Goal: Task Accomplishment & Management: Manage account settings

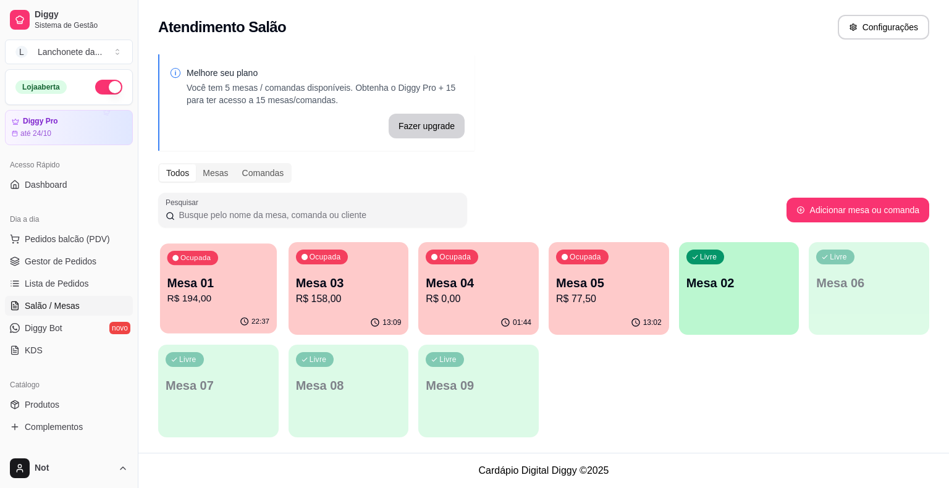
click at [232, 313] on div "22:37" at bounding box center [218, 321] width 117 height 23
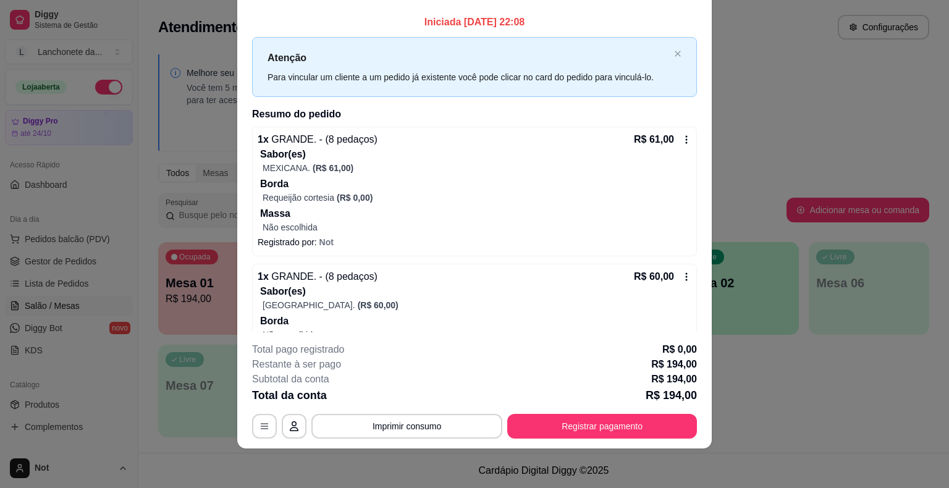
scroll to position [36, 0]
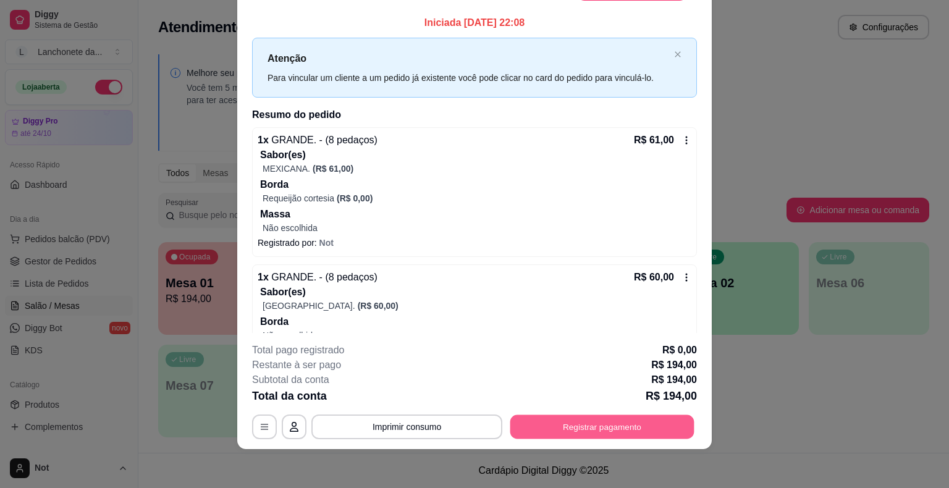
click at [568, 422] on button "Registrar pagamento" at bounding box center [602, 427] width 184 height 24
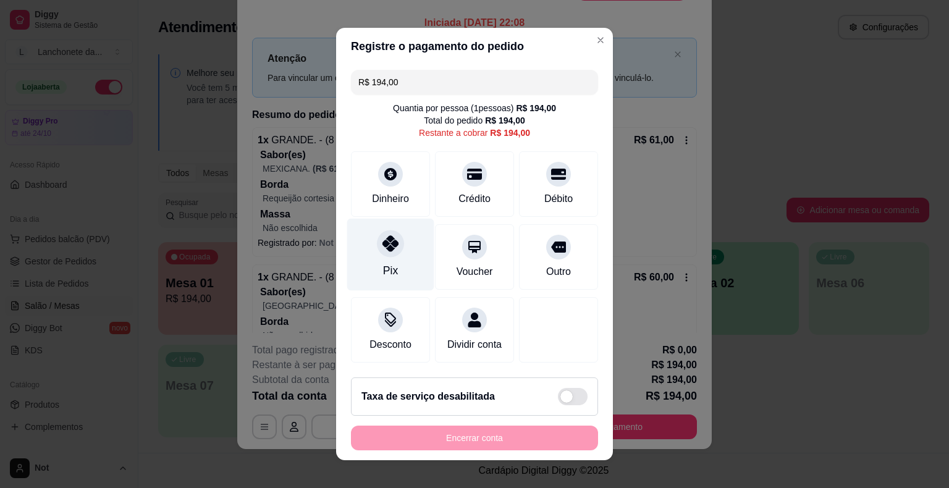
click at [382, 239] on icon at bounding box center [390, 243] width 16 height 16
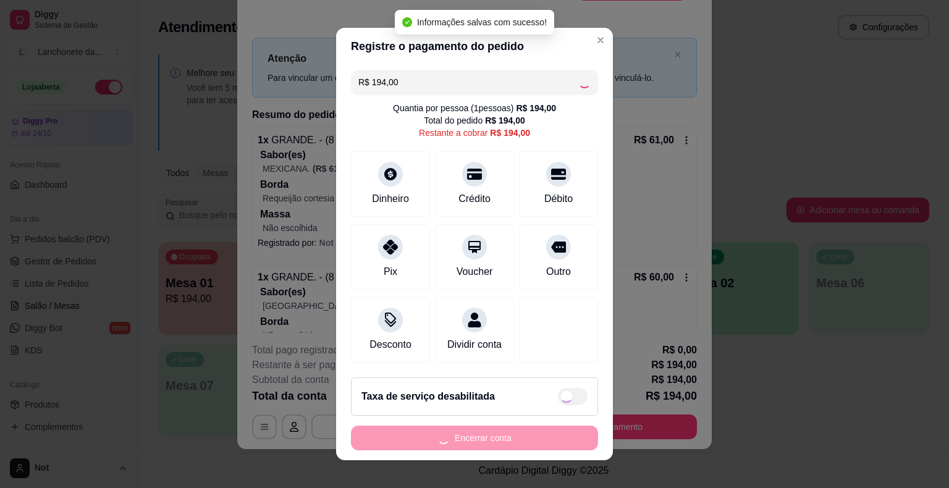
type input "R$ 0,00"
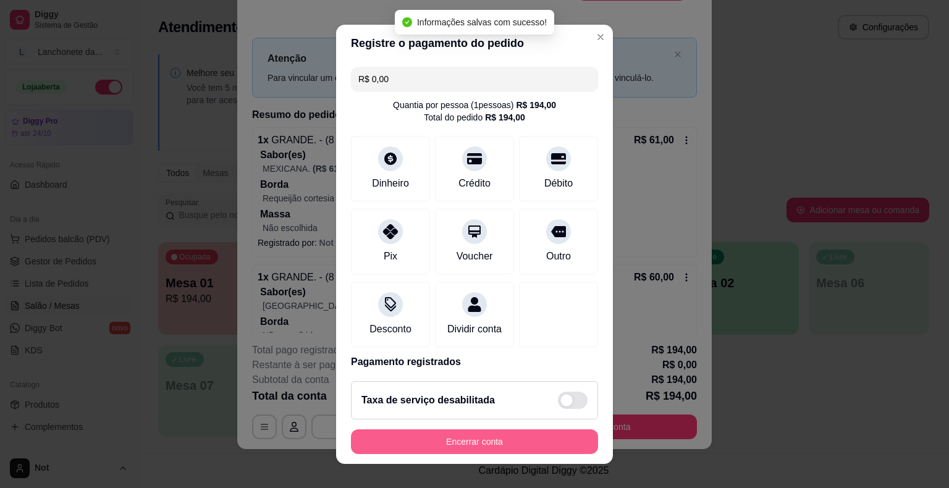
click at [457, 438] on button "Encerrar conta" at bounding box center [474, 441] width 247 height 25
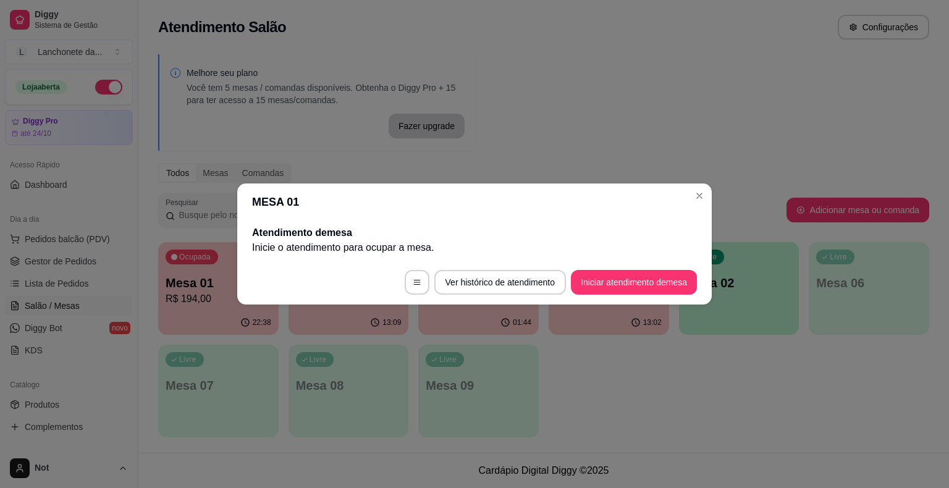
scroll to position [0, 0]
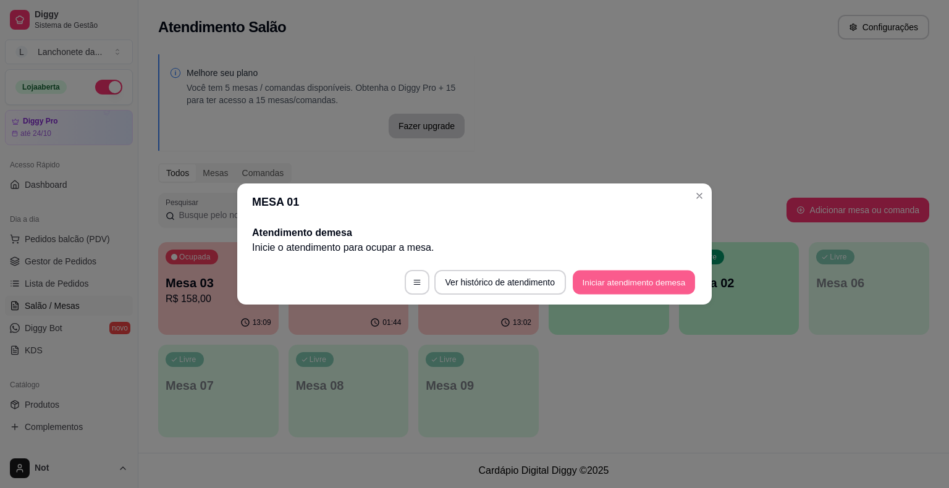
click at [630, 282] on button "Iniciar atendimento de mesa" at bounding box center [634, 283] width 122 height 24
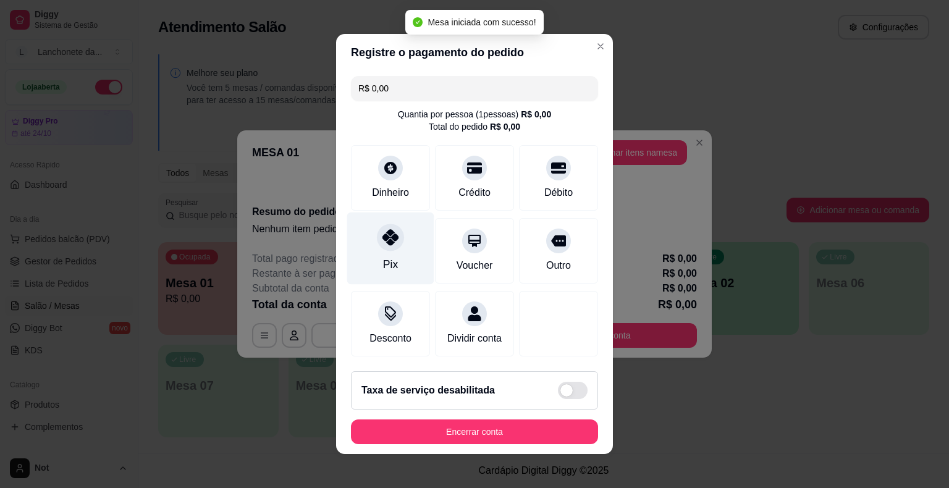
click at [382, 249] on div at bounding box center [390, 237] width 27 height 27
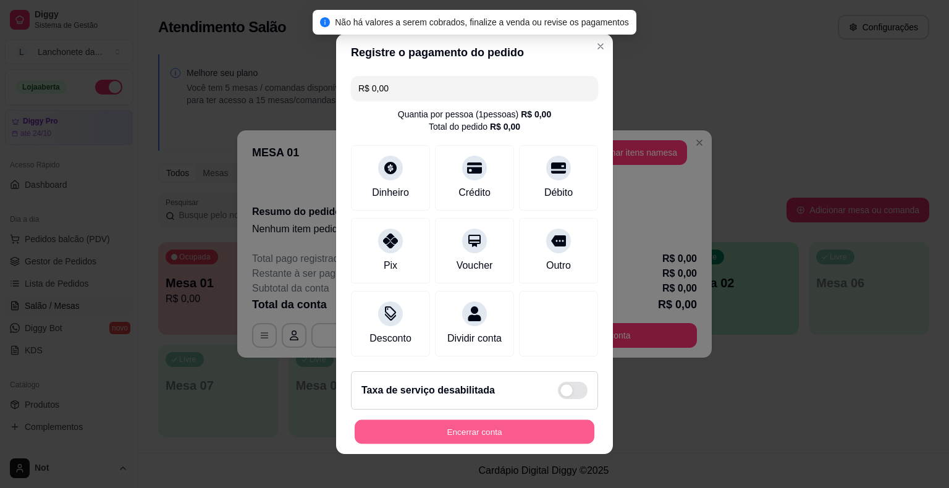
click at [435, 433] on button "Encerrar conta" at bounding box center [475, 432] width 240 height 24
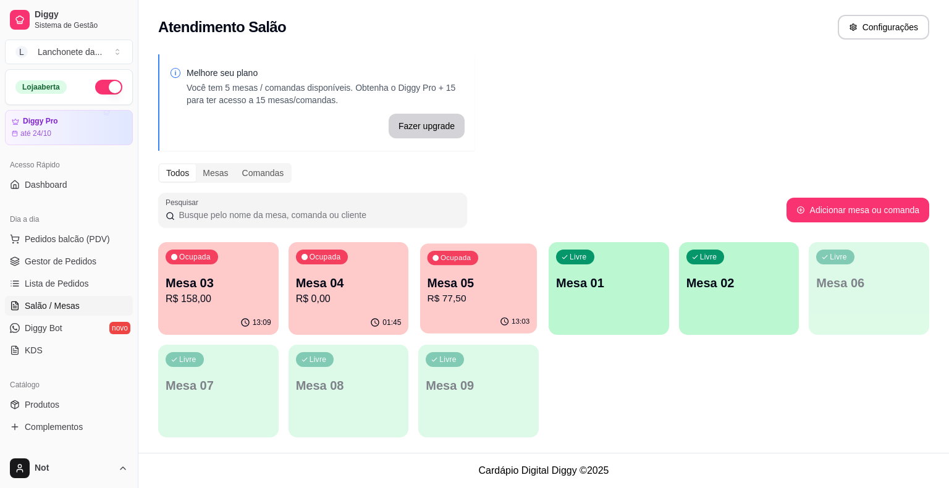
click at [509, 280] on p "Mesa 05" at bounding box center [479, 283] width 103 height 17
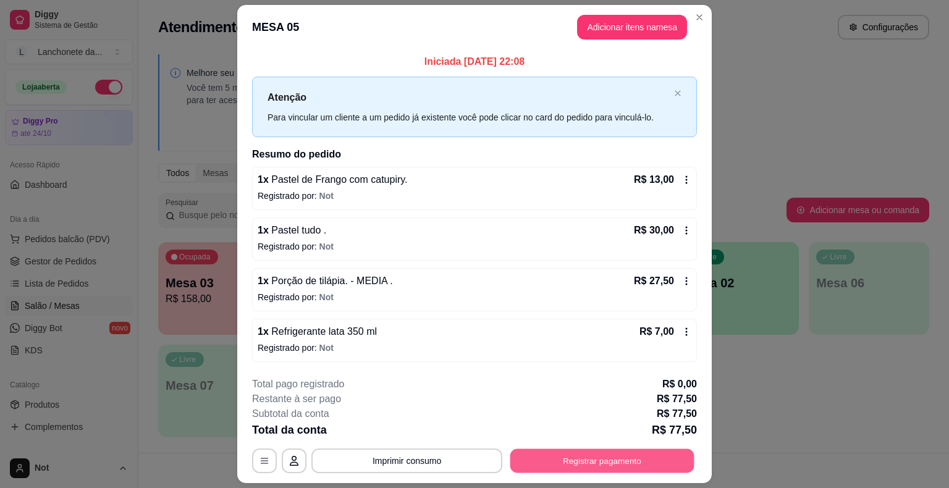
click at [600, 458] on button "Registrar pagamento" at bounding box center [602, 461] width 184 height 24
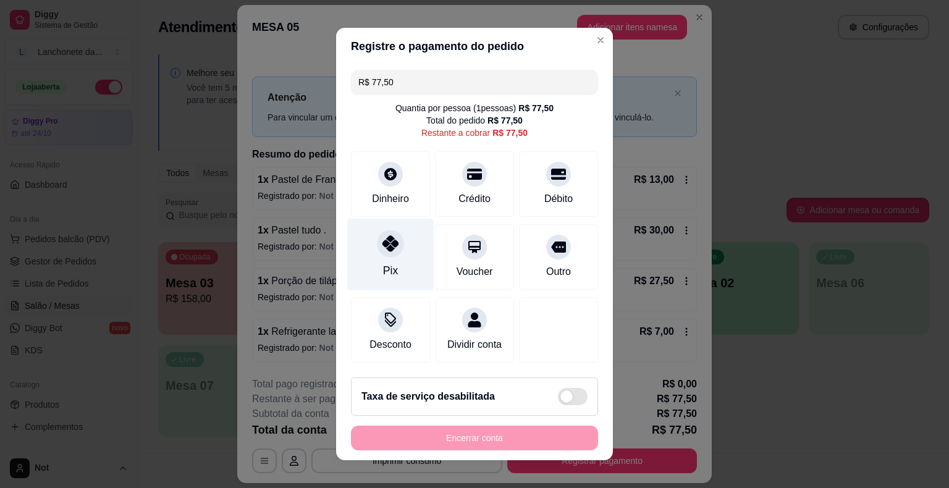
click at [374, 267] on div "Pix" at bounding box center [390, 255] width 87 height 72
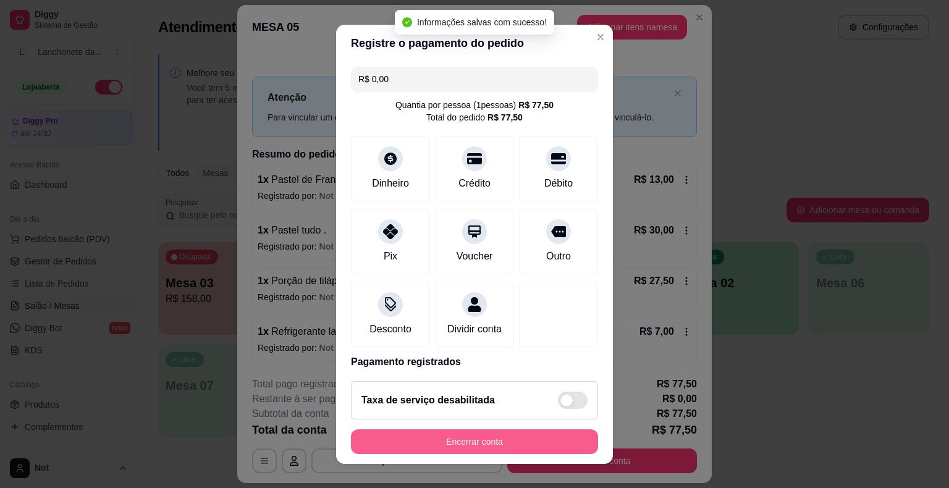
type input "R$ 0,00"
click at [505, 437] on button "Encerrar conta" at bounding box center [475, 441] width 240 height 24
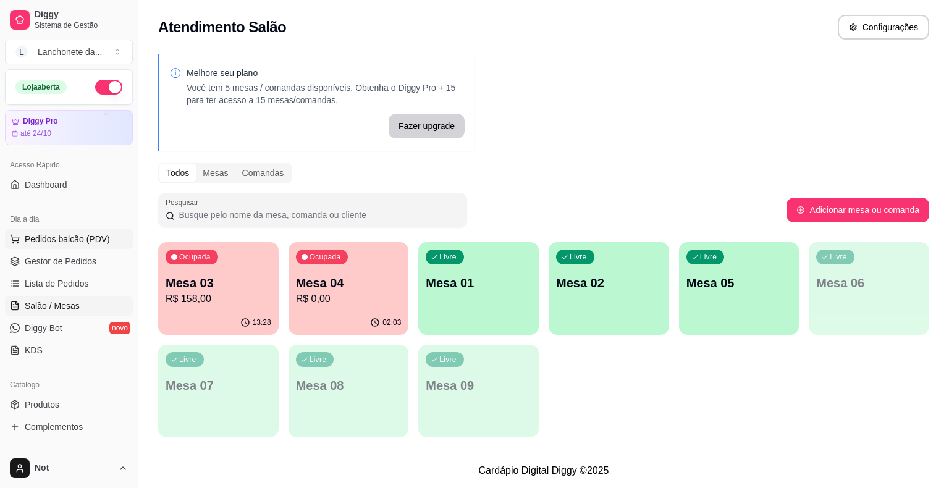
click at [79, 235] on span "Pedidos balcão (PDV)" at bounding box center [67, 239] width 85 height 12
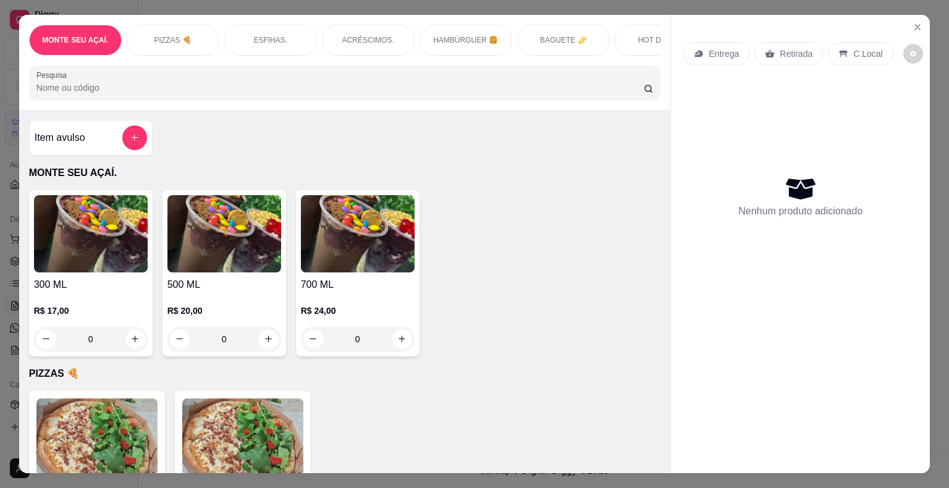
click at [340, 93] on input "Pesquisa" at bounding box center [339, 88] width 607 height 12
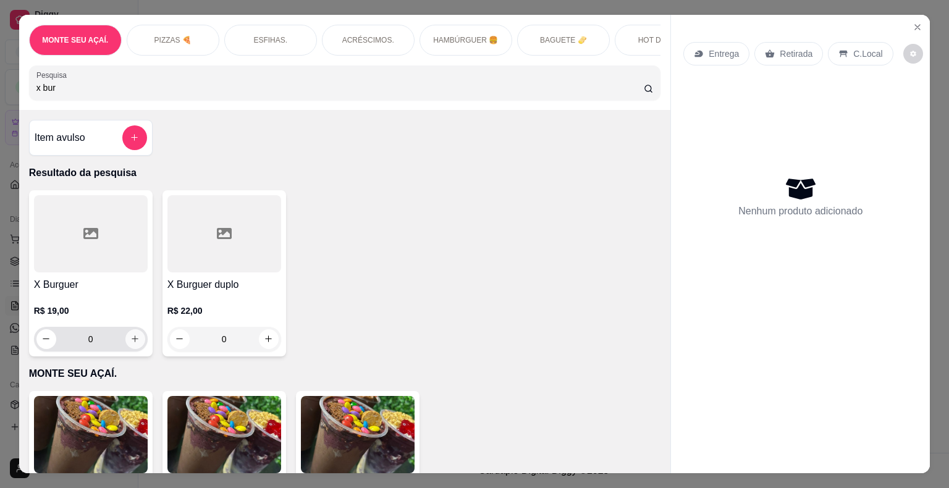
type input "x bur"
click at [130, 344] on icon "increase-product-quantity" at bounding box center [134, 338] width 9 height 9
type input "2"
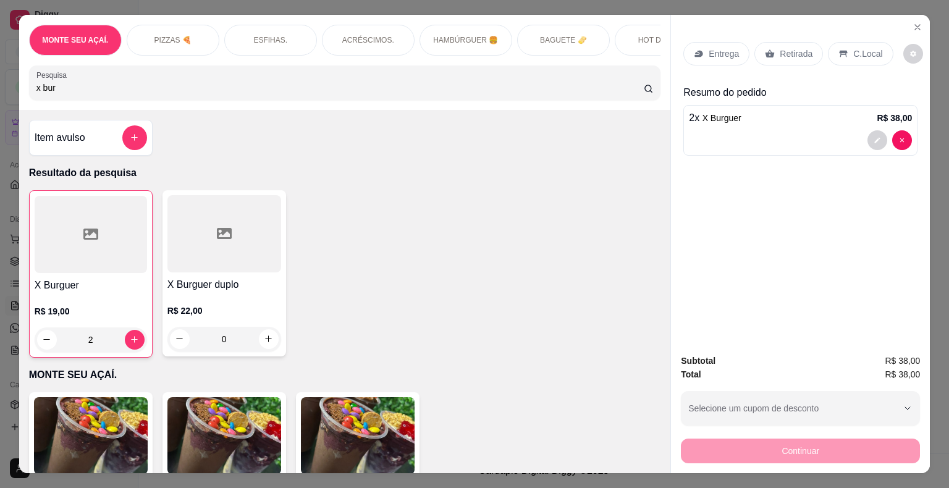
click at [93, 92] on input "x bur" at bounding box center [339, 88] width 607 height 12
type input "x"
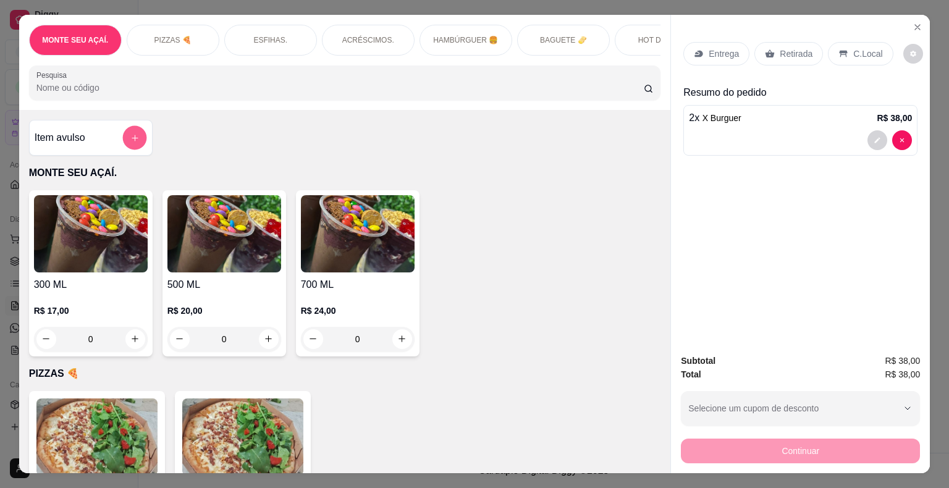
click at [132, 141] on icon "add-separate-item" at bounding box center [135, 138] width 6 height 6
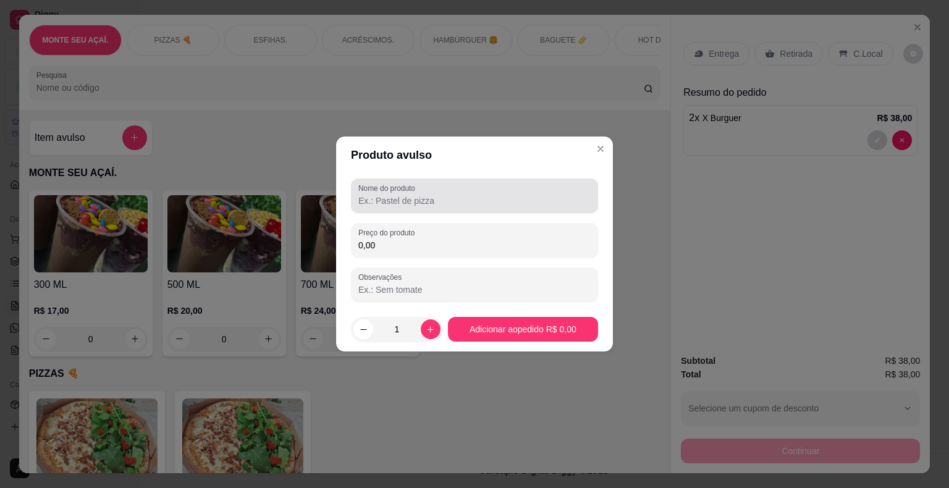
click at [376, 208] on div "Nome do produto" at bounding box center [474, 196] width 247 height 35
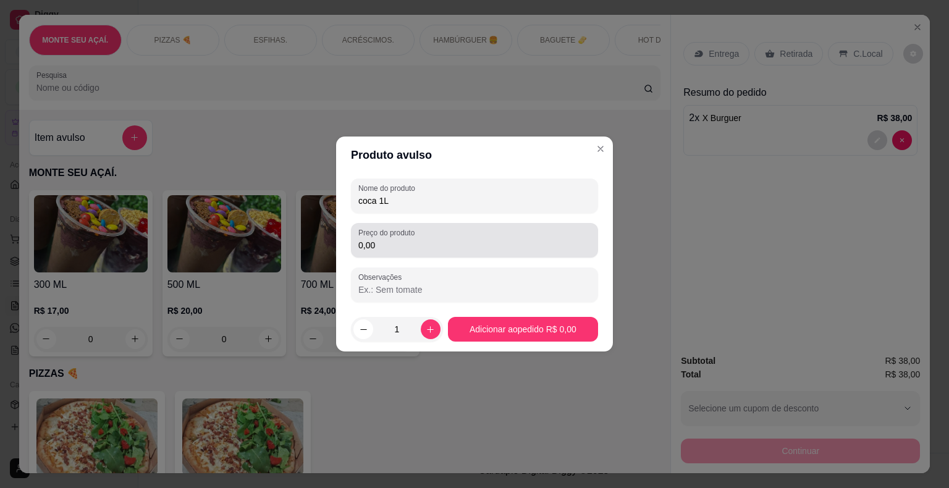
type input "coca 1L"
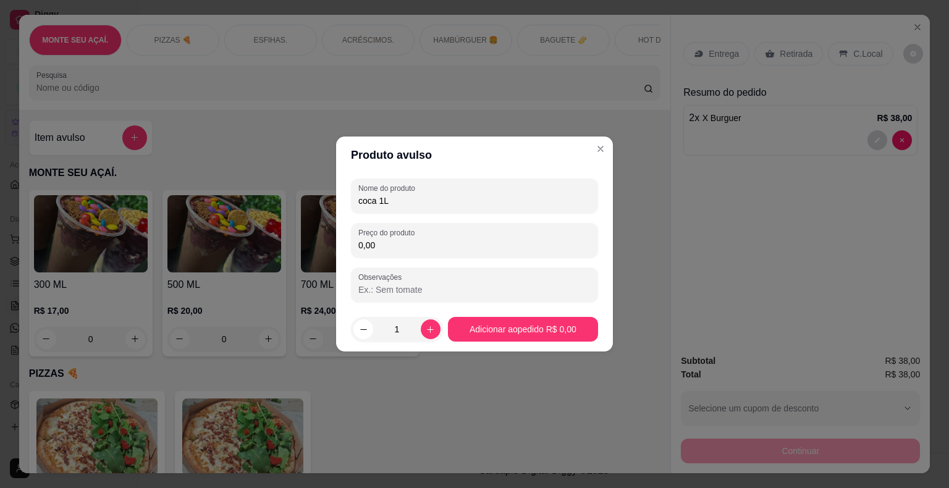
click at [415, 240] on input "0,00" at bounding box center [474, 245] width 232 height 12
type input "12,00"
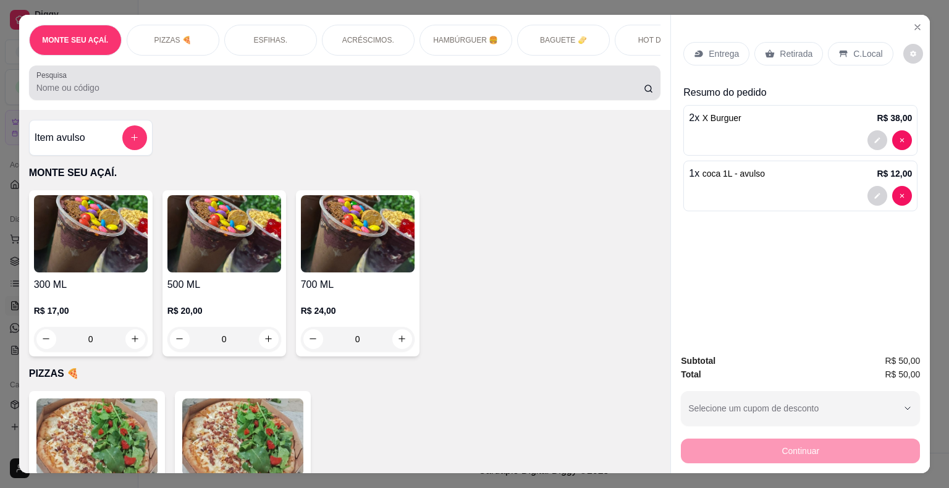
click at [275, 92] on input "Pesquisa" at bounding box center [339, 88] width 607 height 12
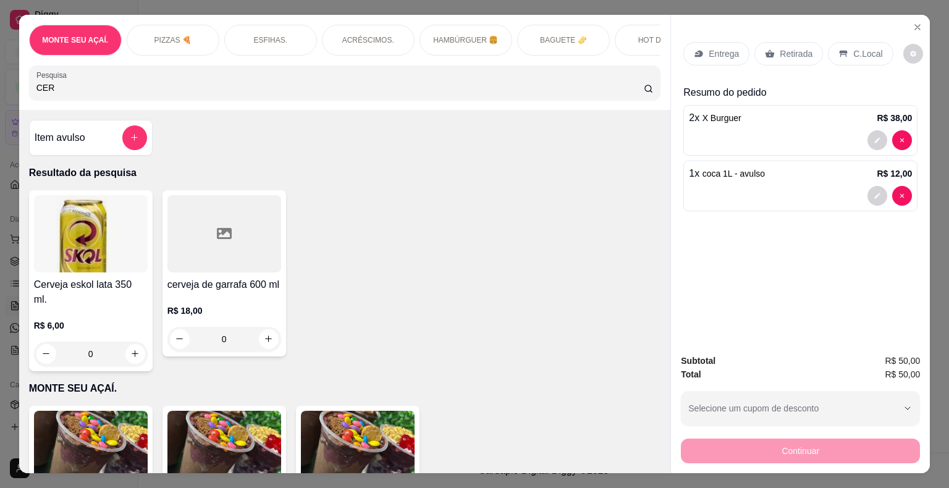
type input "CER"
click at [276, 349] on div "0" at bounding box center [224, 339] width 114 height 25
click at [269, 348] on button "increase-product-quantity" at bounding box center [268, 338] width 19 height 19
type input "1"
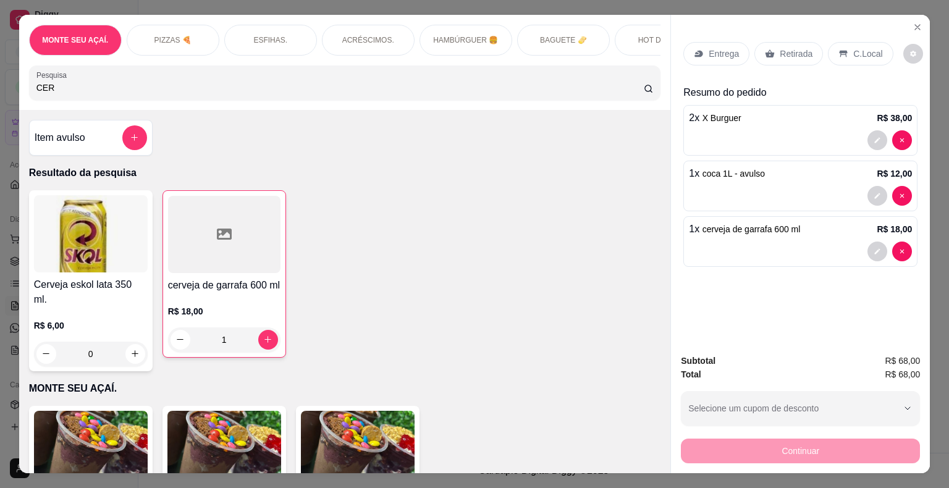
click at [853, 48] on p "C.Local" at bounding box center [867, 54] width 29 height 12
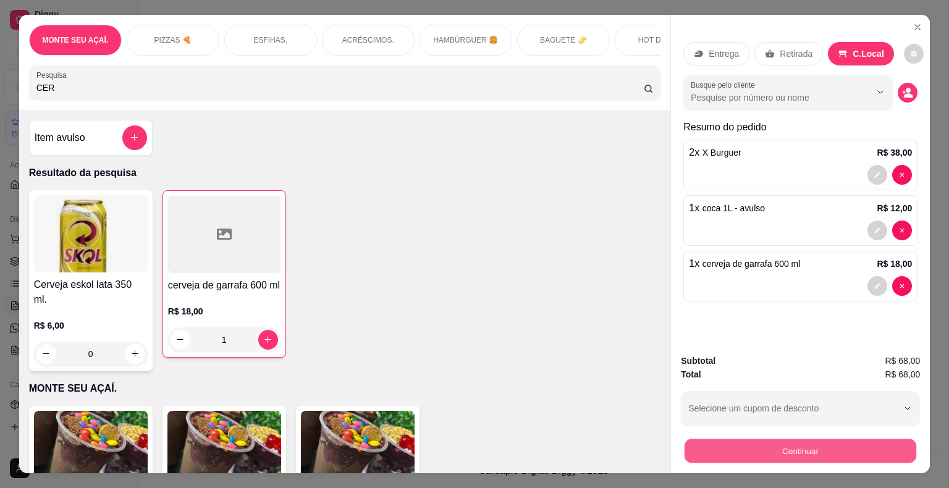
click at [797, 447] on button "Continuar" at bounding box center [801, 451] width 232 height 24
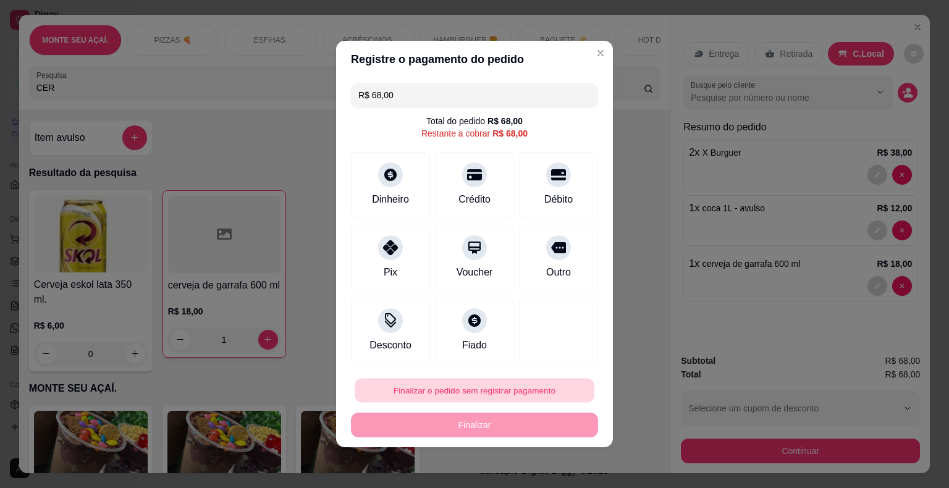
click at [494, 388] on button "Finalizar o pedido sem registrar pagamento" at bounding box center [475, 391] width 240 height 24
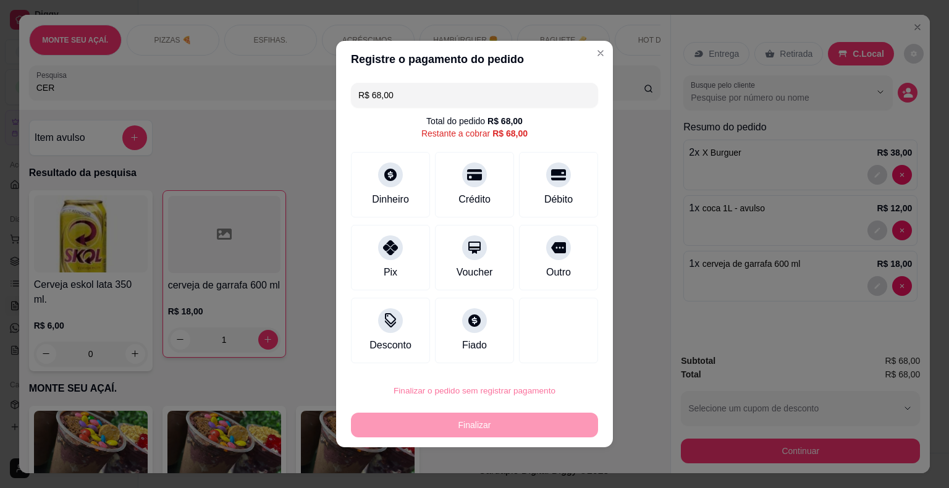
click at [556, 360] on button "Confirmar" at bounding box center [549, 355] width 44 height 19
type input "0"
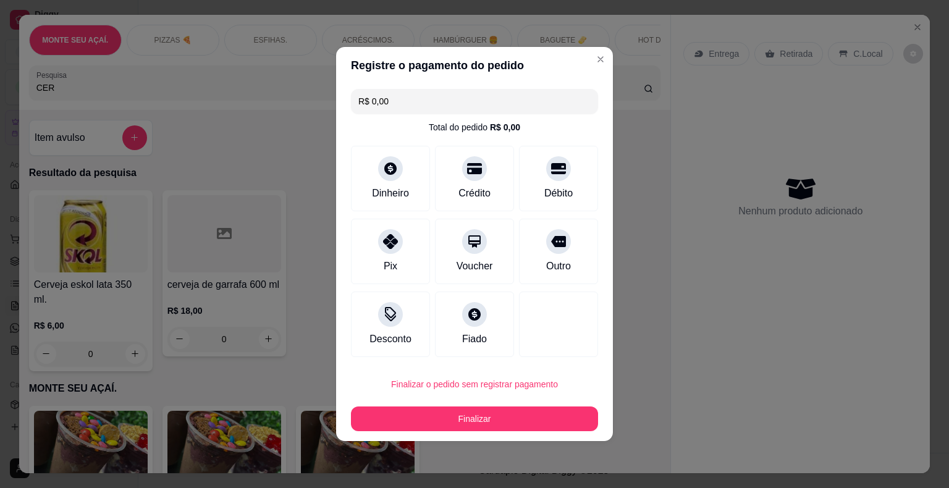
type input "R$ 0,00"
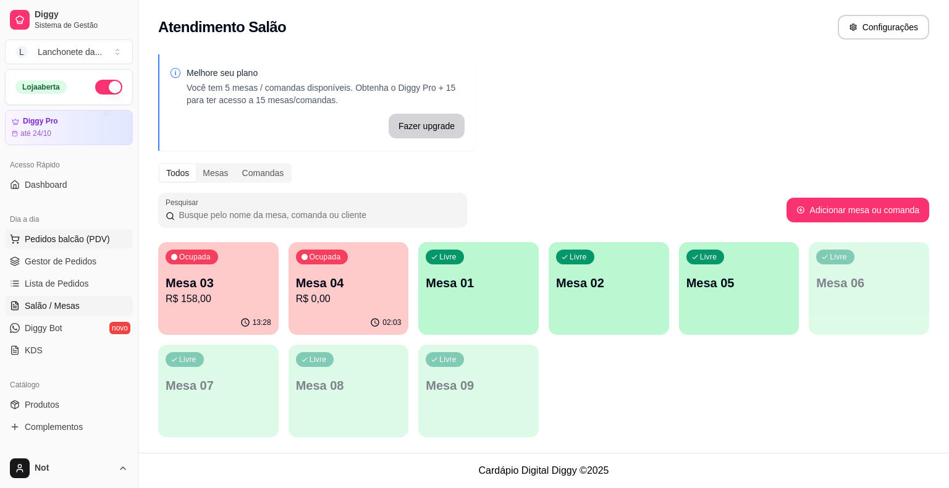
click at [91, 234] on span "Pedidos balcão (PDV)" at bounding box center [67, 239] width 85 height 12
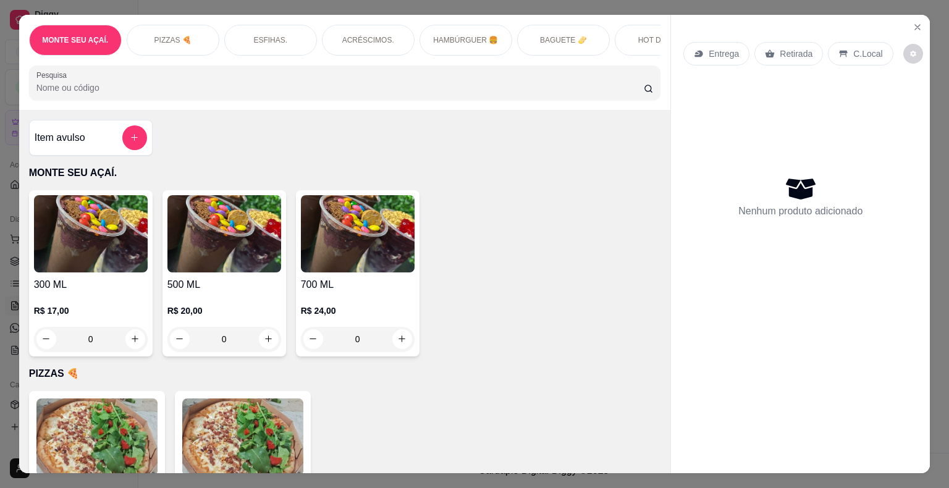
click at [317, 90] on input "Pesquisa" at bounding box center [339, 88] width 607 height 12
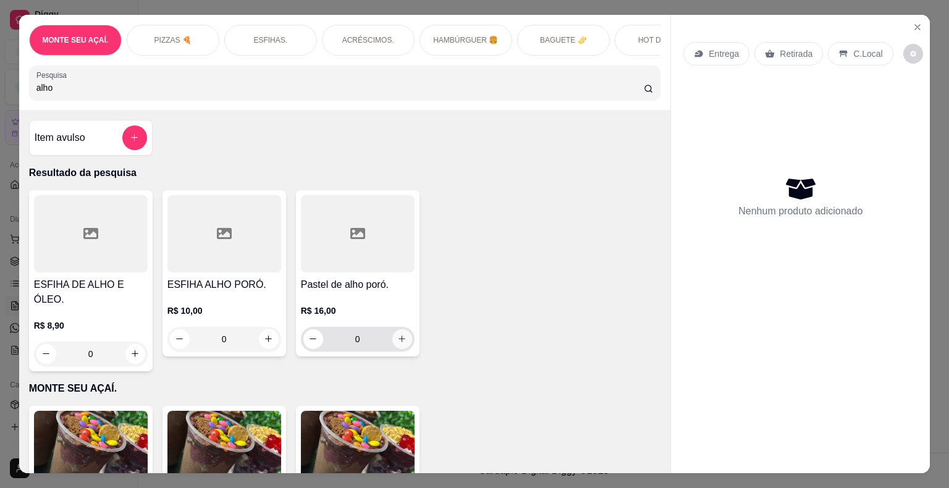
type input "alho"
click at [400, 344] on icon "increase-product-quantity" at bounding box center [401, 338] width 9 height 9
type input "1"
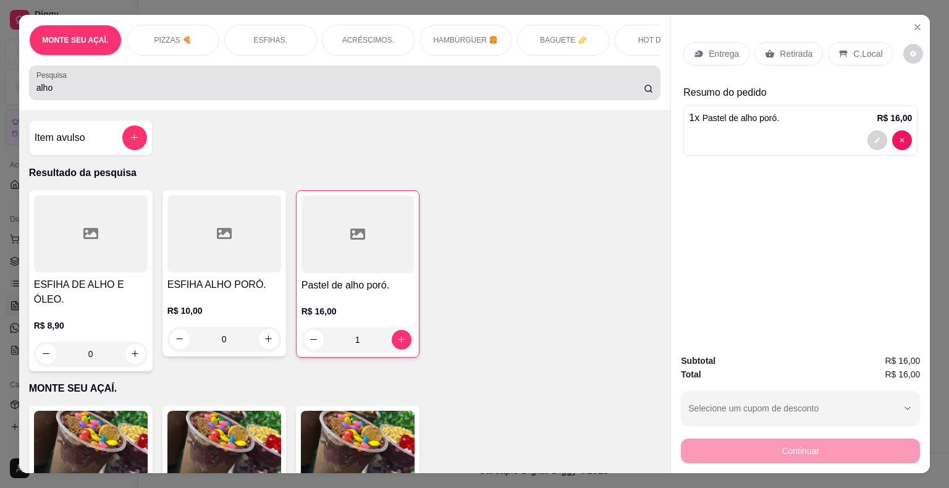
click at [171, 78] on div "alho" at bounding box center [344, 82] width 617 height 25
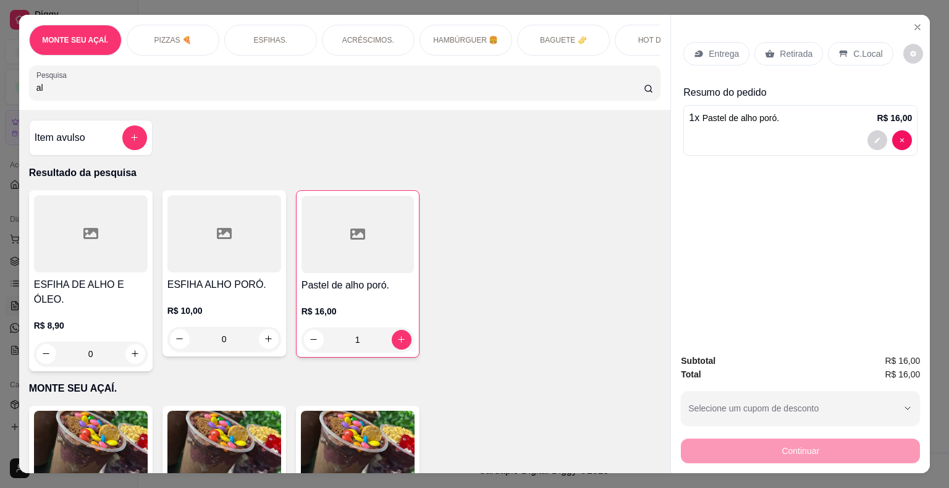
type input "a"
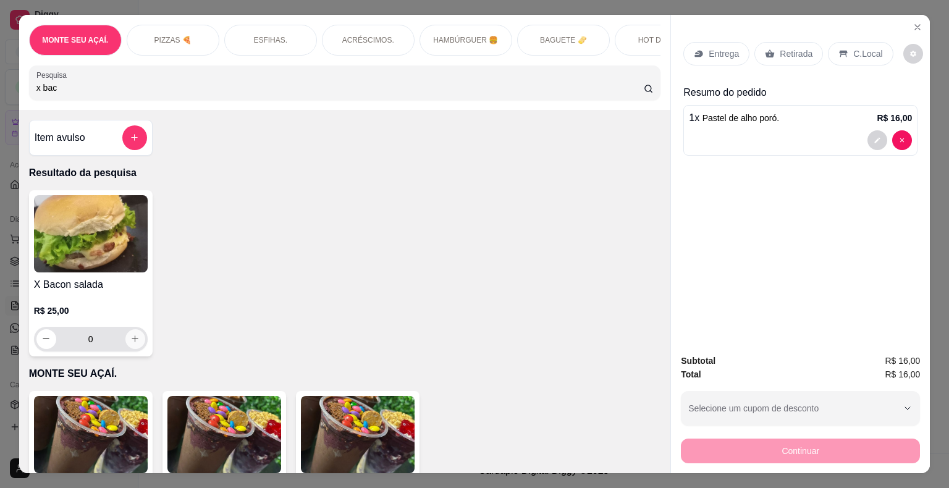
type input "x bac"
click at [130, 342] on icon "increase-product-quantity" at bounding box center [134, 338] width 9 height 9
type input "1"
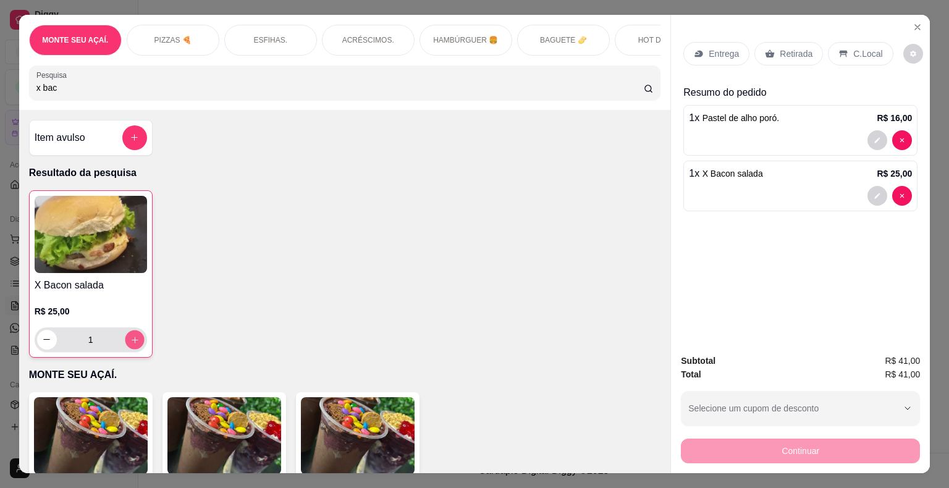
click at [130, 342] on icon "increase-product-quantity" at bounding box center [134, 339] width 9 height 9
type input "2"
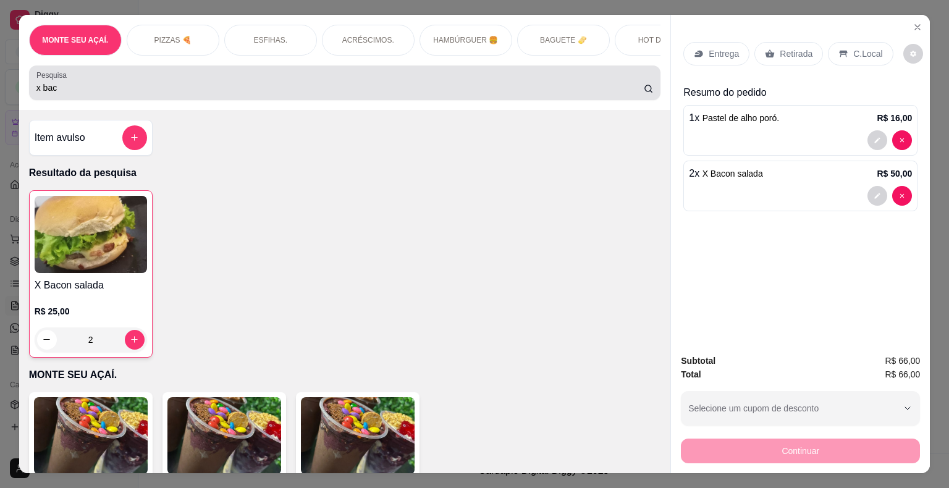
click at [87, 89] on input "x bac" at bounding box center [339, 88] width 607 height 12
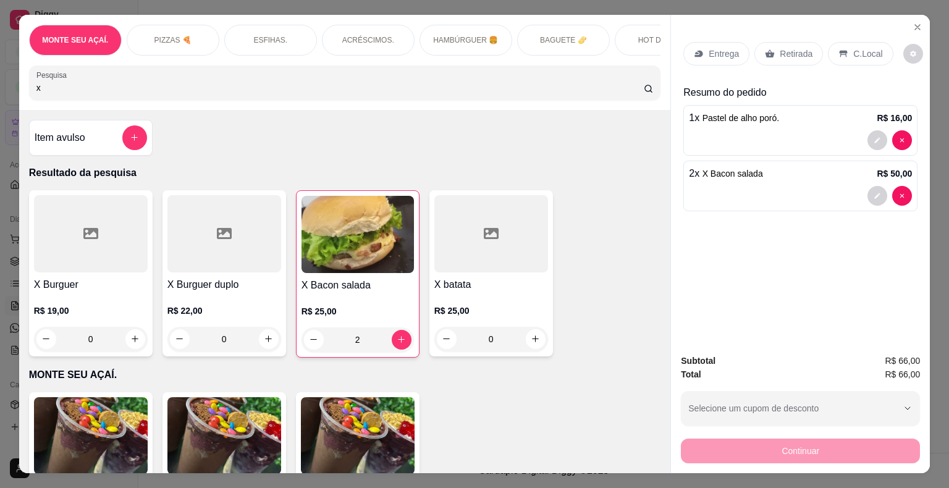
type input "x"
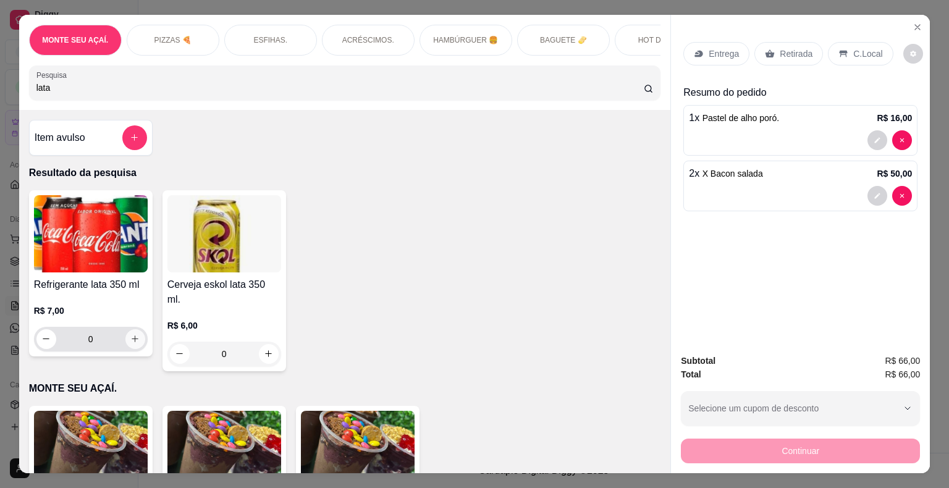
type input "lata"
click at [138, 345] on button "increase-product-quantity" at bounding box center [134, 338] width 19 height 19
type input "1"
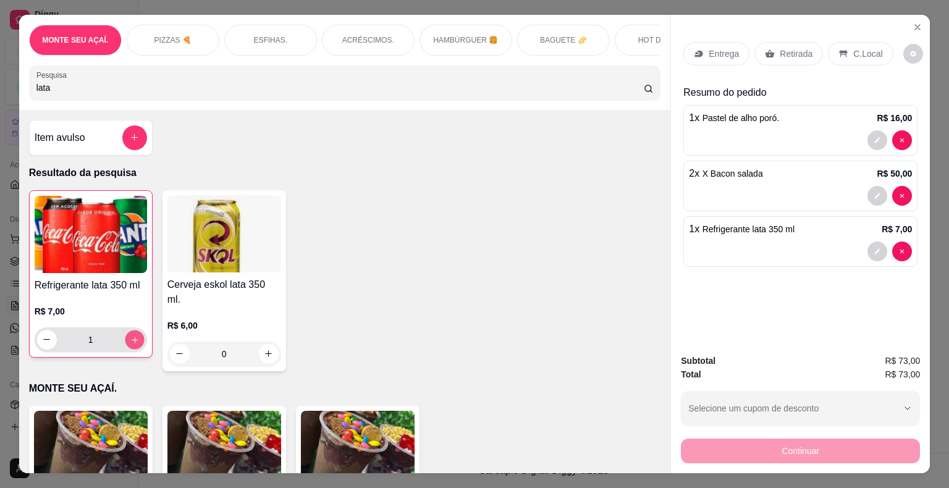
click at [138, 345] on button "increase-product-quantity" at bounding box center [134, 339] width 19 height 19
type input "2"
click at [854, 48] on p "C.Local" at bounding box center [867, 54] width 29 height 12
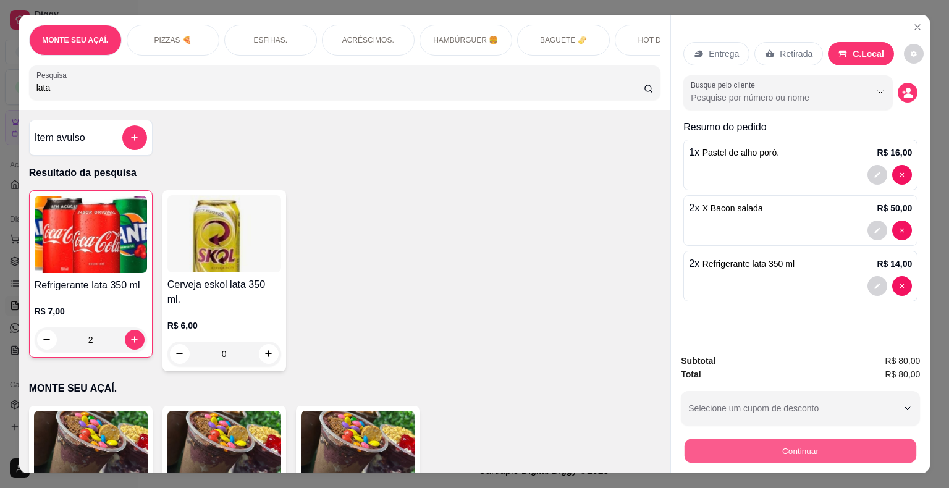
click at [724, 450] on button "Continuar" at bounding box center [801, 451] width 232 height 24
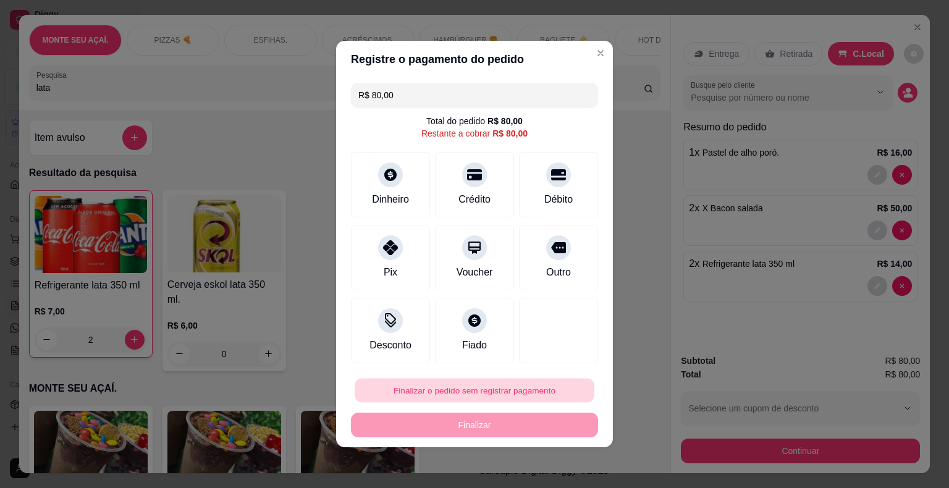
click at [406, 389] on button "Finalizar o pedido sem registrar pagamento" at bounding box center [475, 391] width 240 height 24
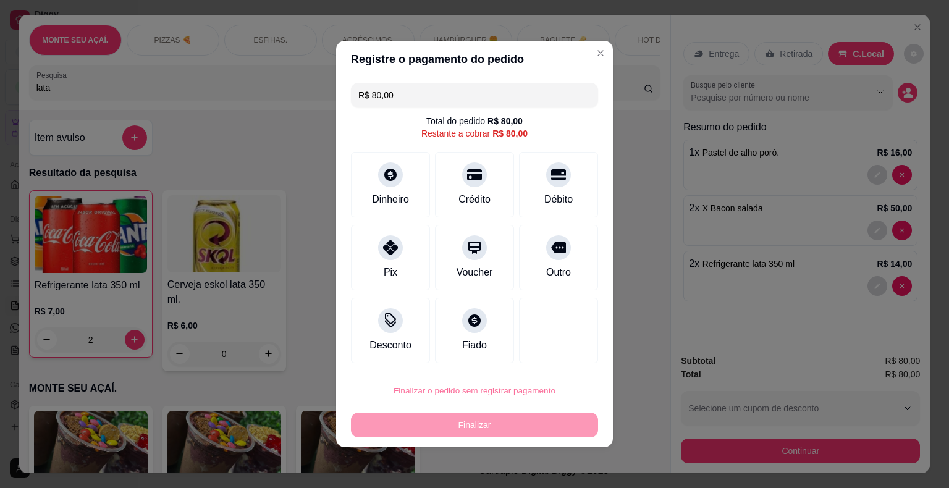
click at [562, 355] on button "Confirmar" at bounding box center [550, 355] width 44 height 19
type input "0"
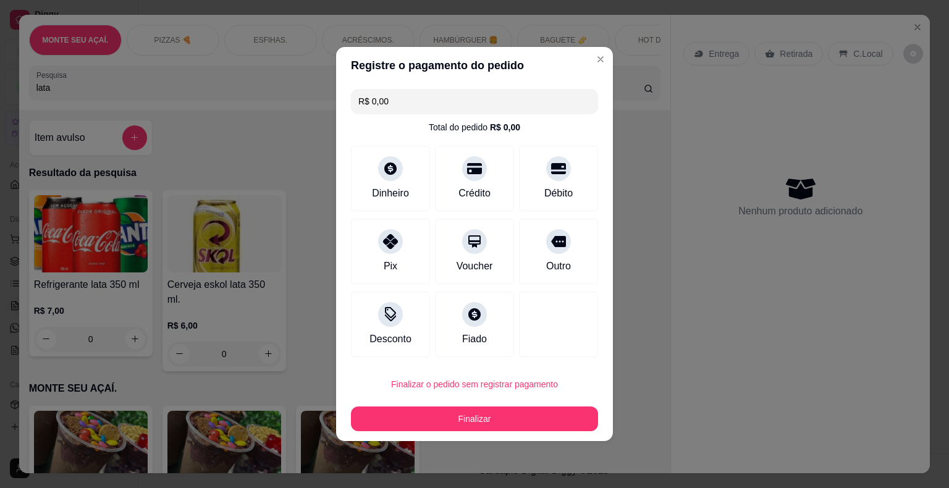
type input "R$ 0,00"
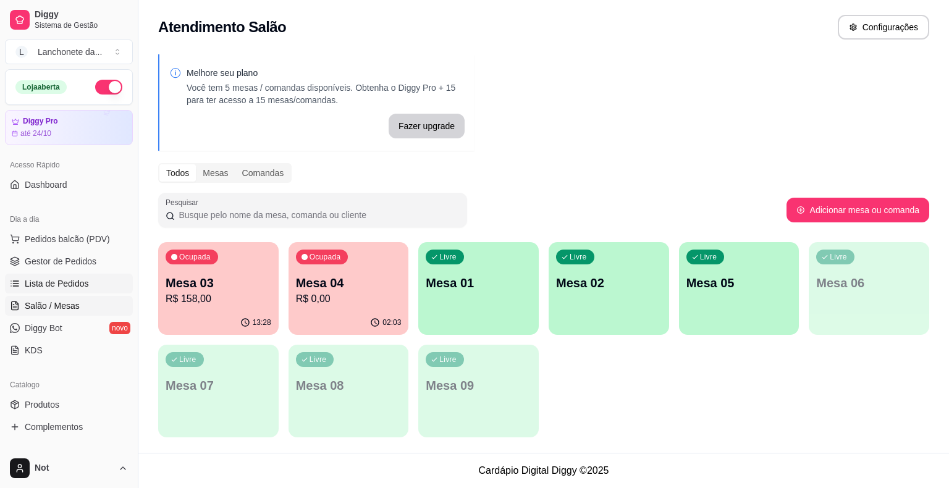
click at [106, 282] on link "Lista de Pedidos" at bounding box center [69, 284] width 128 height 20
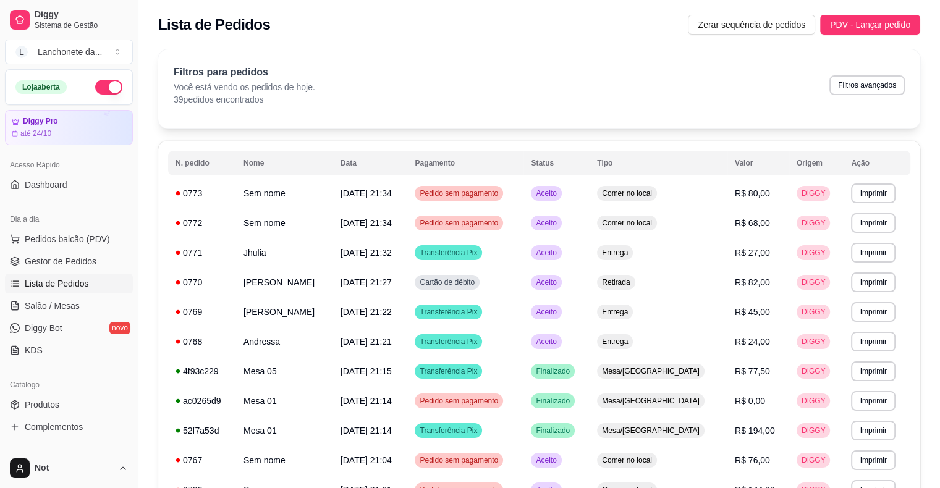
click at [5, 274] on link "Lista de Pedidos" at bounding box center [69, 284] width 128 height 20
click at [106, 282] on link "Lista de Pedidos" at bounding box center [69, 284] width 128 height 20
click at [62, 233] on span "Pedidos balcão (PDV)" at bounding box center [67, 239] width 85 height 12
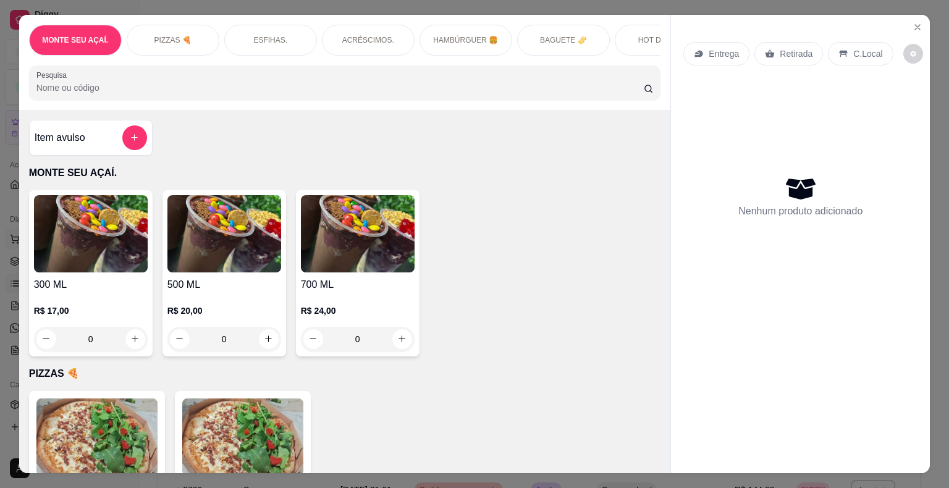
click at [62, 233] on img at bounding box center [91, 233] width 114 height 77
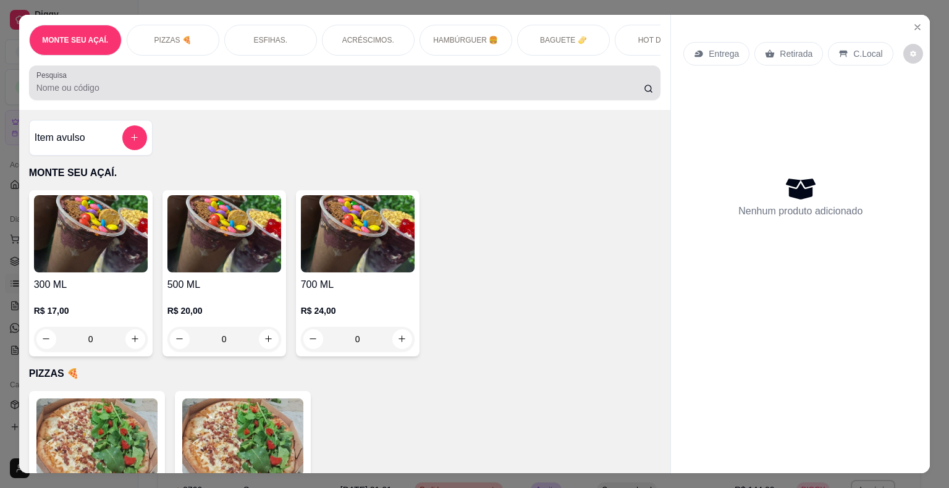
click at [426, 70] on div "Pesquisa" at bounding box center [345, 82] width 632 height 35
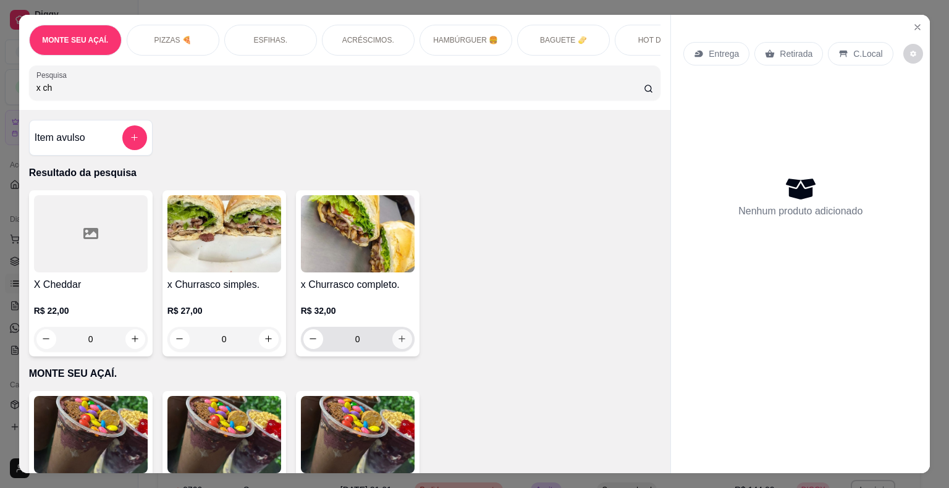
type input "x ch"
click at [397, 338] on icon "increase-product-quantity" at bounding box center [401, 338] width 9 height 9
type input "1"
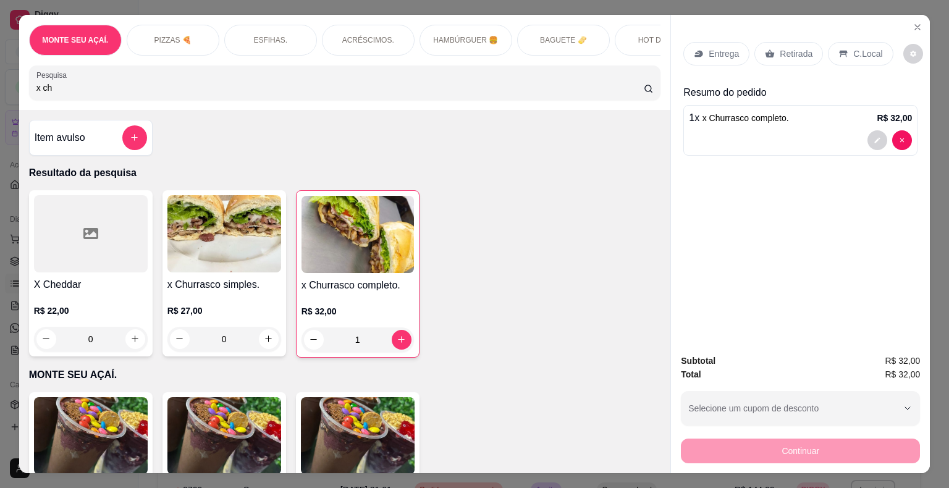
click at [205, 85] on input "x ch" at bounding box center [339, 88] width 607 height 12
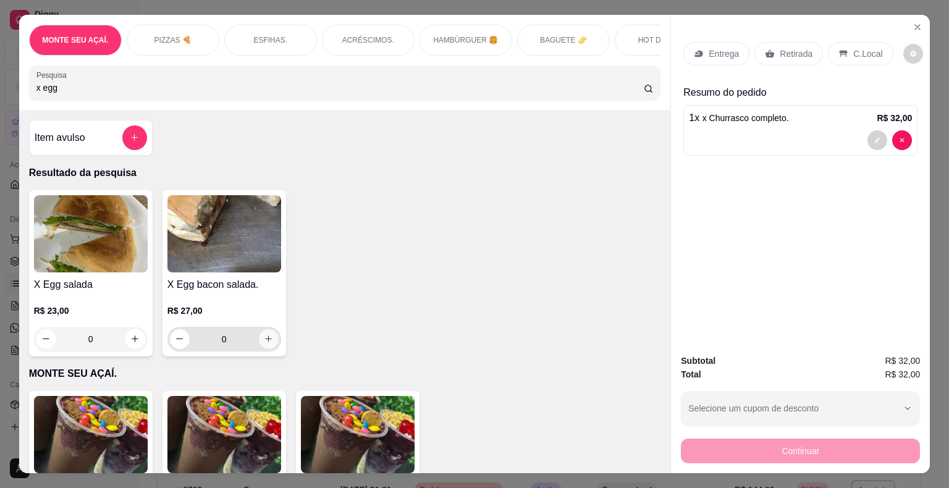
type input "x egg"
click at [264, 344] on icon "increase-product-quantity" at bounding box center [268, 338] width 9 height 9
type input "1"
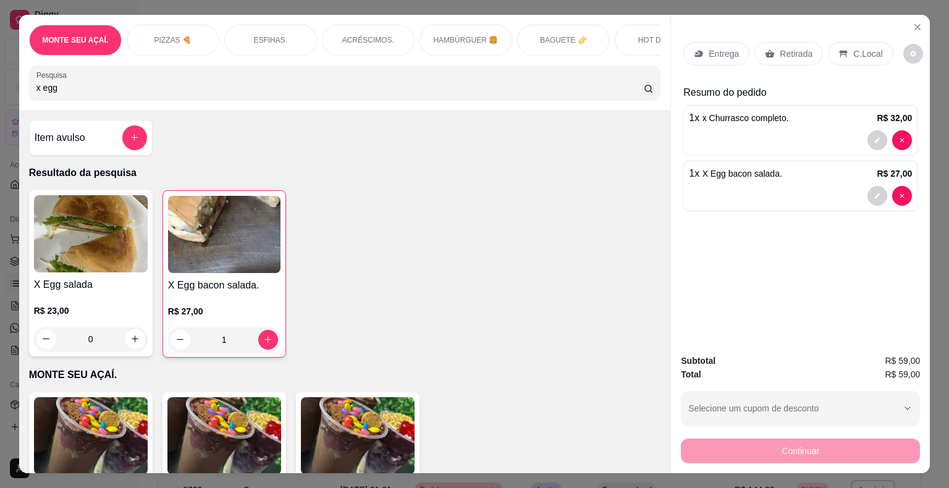
click at [129, 92] on input "x egg" at bounding box center [339, 88] width 607 height 12
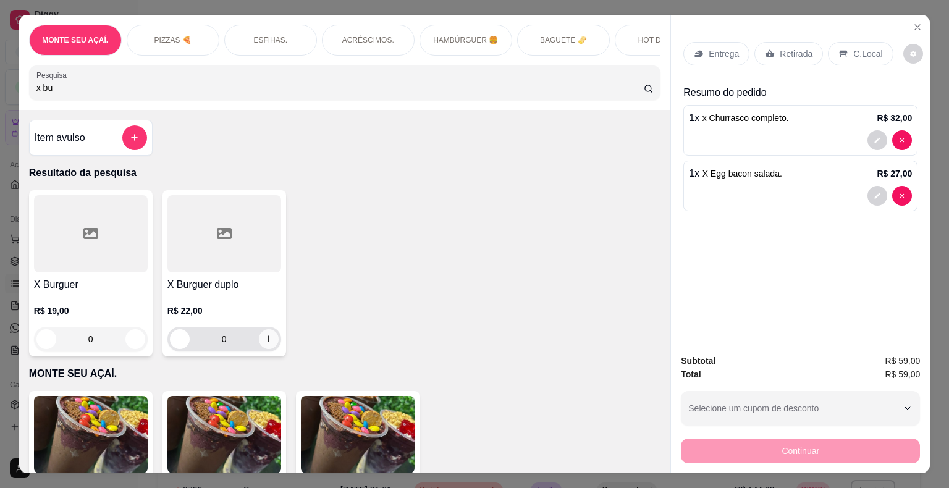
type input "x bu"
click at [264, 344] on icon "increase-product-quantity" at bounding box center [268, 338] width 9 height 9
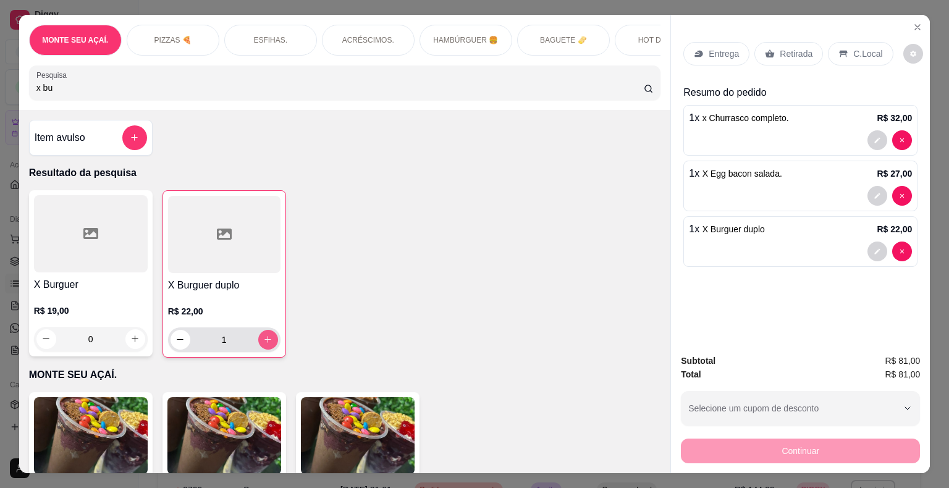
type input "1"
click at [145, 86] on input "x bu" at bounding box center [339, 88] width 607 height 12
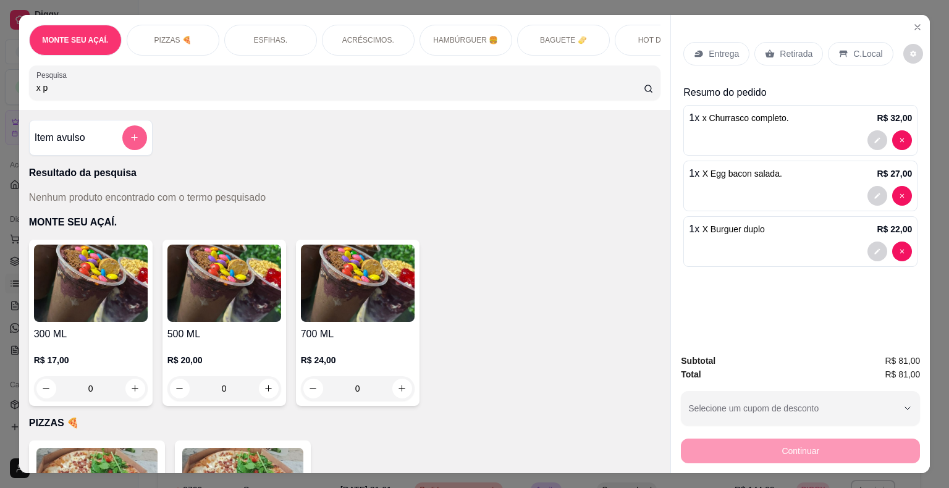
click at [124, 148] on button "add-separate-item" at bounding box center [134, 137] width 25 height 25
click at [837, 42] on div "C.Local" at bounding box center [860, 53] width 65 height 23
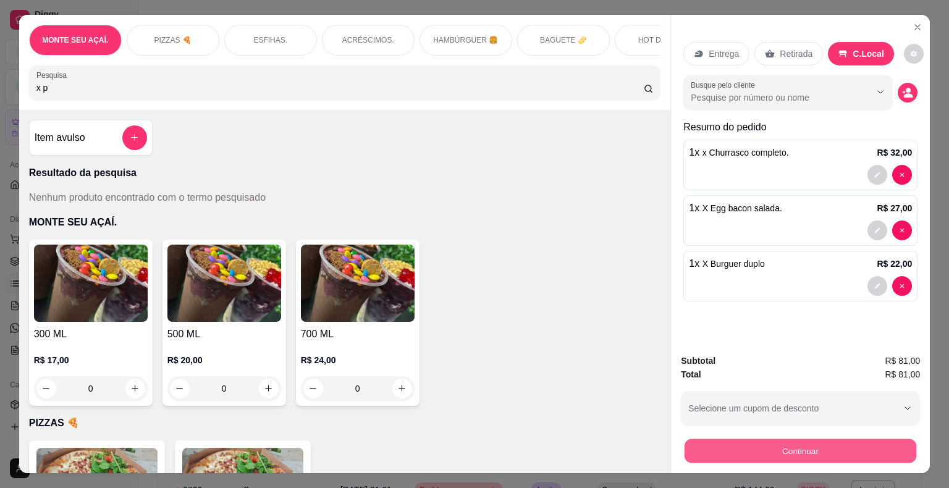
click at [769, 449] on button "Continuar" at bounding box center [801, 451] width 232 height 24
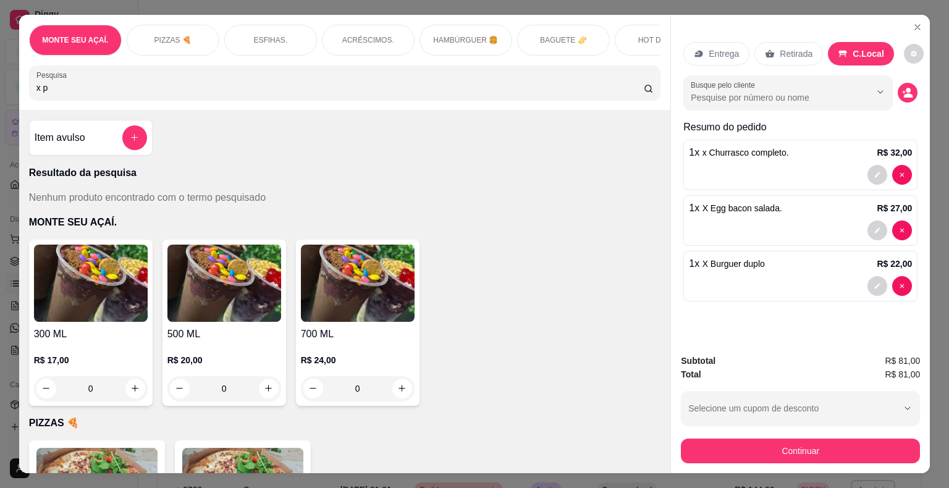
click at [109, 94] on input "x p" at bounding box center [339, 88] width 607 height 12
type input "x"
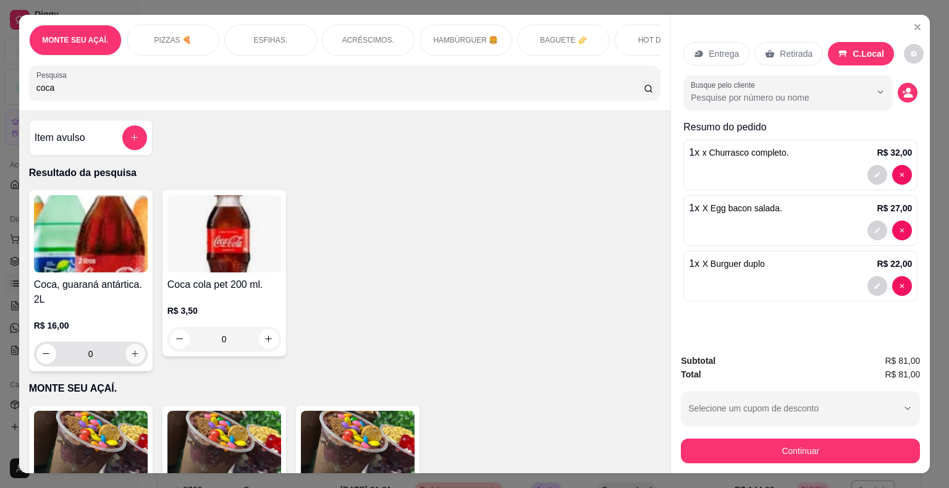
type input "coca"
click at [130, 356] on icon "increase-product-quantity" at bounding box center [134, 353] width 9 height 9
type input "1"
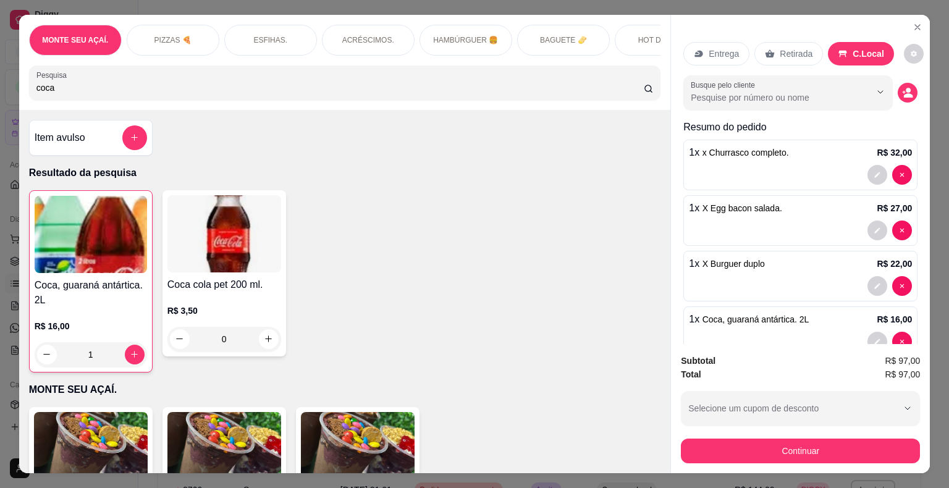
click at [126, 94] on input "coca" at bounding box center [339, 88] width 607 height 12
type input "c"
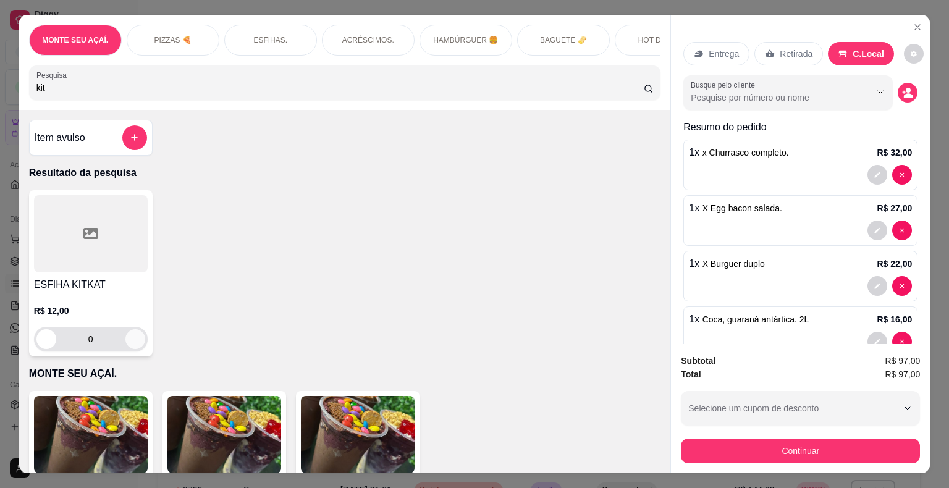
type input "kit"
click at [129, 348] on button "increase-product-quantity" at bounding box center [134, 338] width 19 height 19
type input "1"
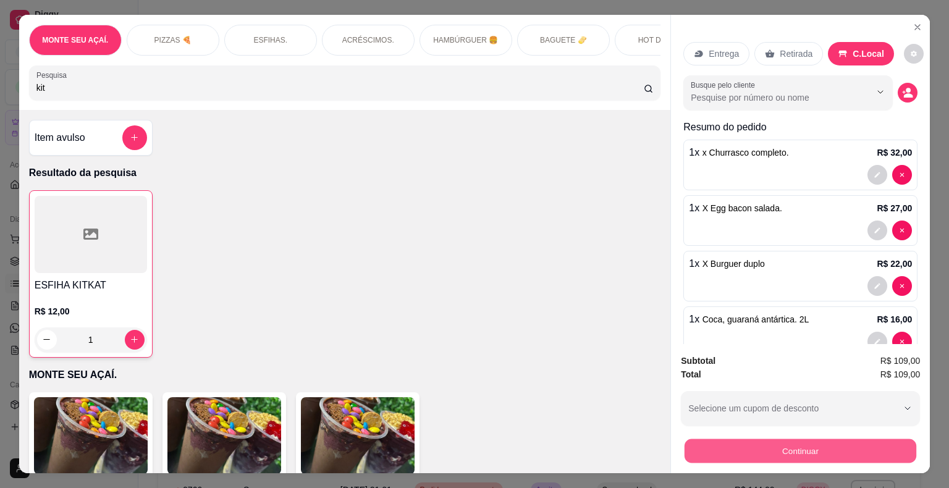
click at [757, 447] on button "Continuar" at bounding box center [801, 451] width 232 height 24
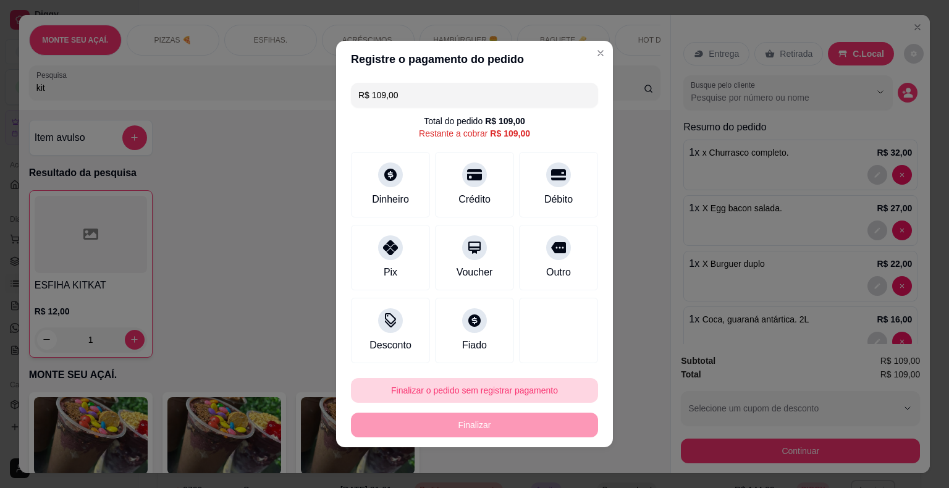
drag, startPoint x: 492, startPoint y: 375, endPoint x: 494, endPoint y: 392, distance: 16.9
click at [494, 392] on footer "Finalizar o pedido sem registrar pagamento Finalizar" at bounding box center [474, 407] width 277 height 79
click at [494, 392] on button "Finalizar o pedido sem registrar pagamento" at bounding box center [475, 391] width 240 height 24
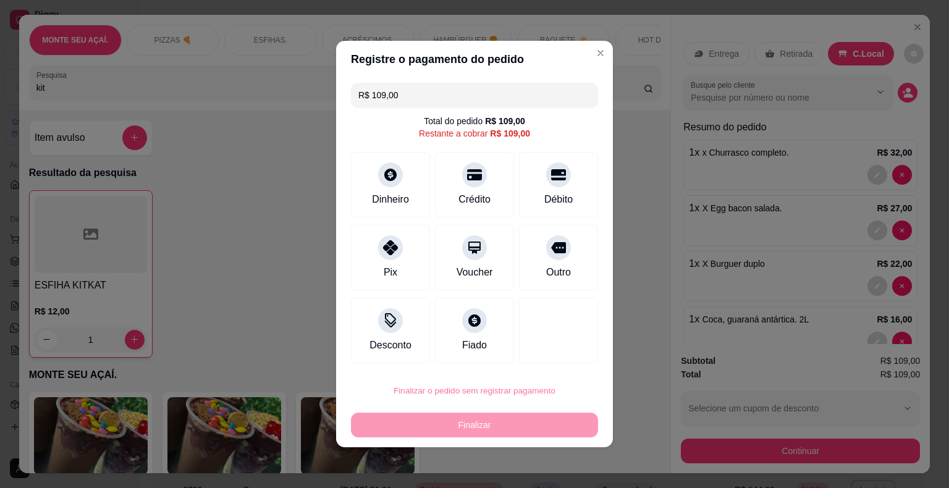
click at [554, 357] on button "Confirmar" at bounding box center [549, 355] width 44 height 19
type input "0"
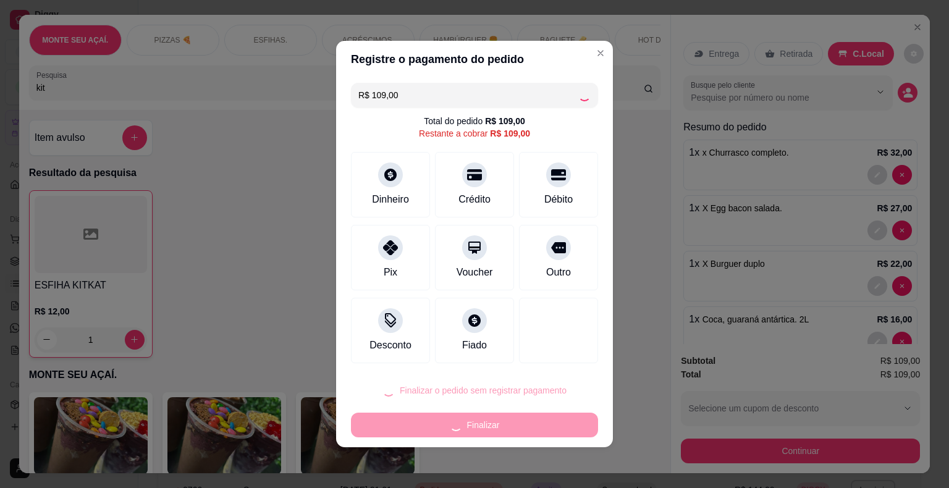
type input "0"
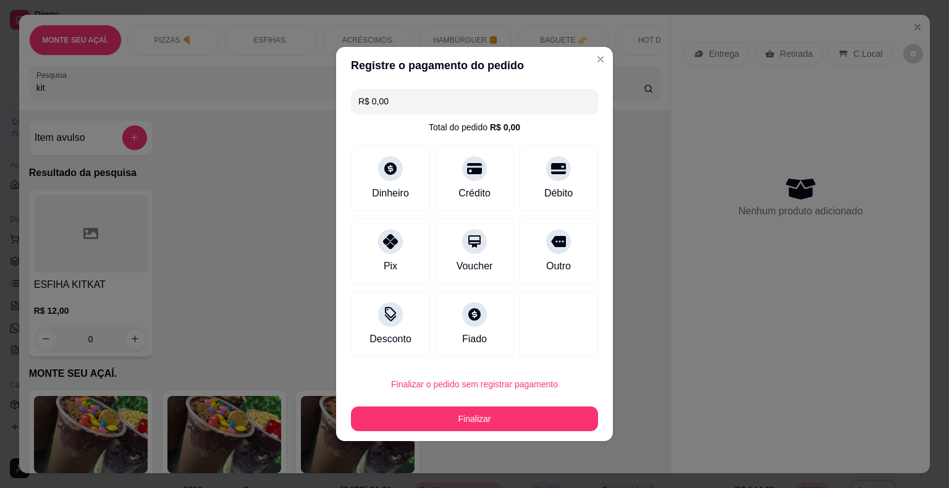
type input "R$ 0,00"
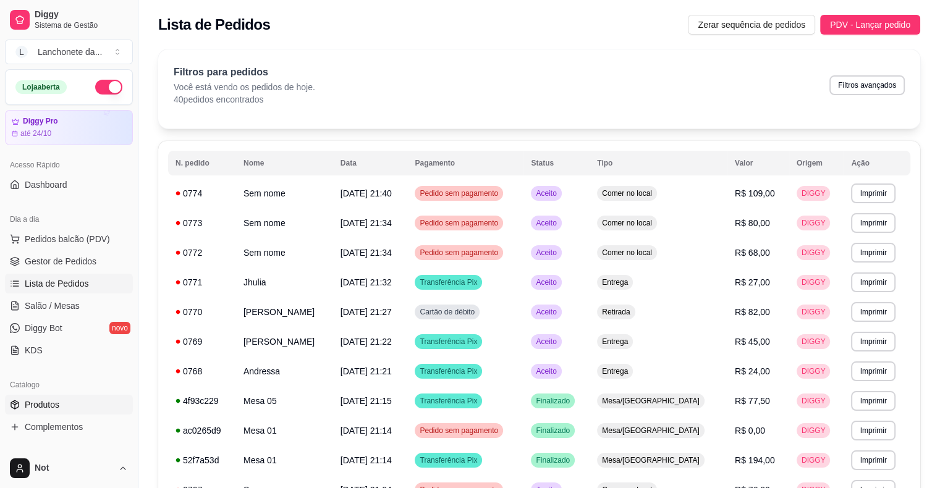
click at [43, 401] on span "Produtos" at bounding box center [42, 405] width 35 height 12
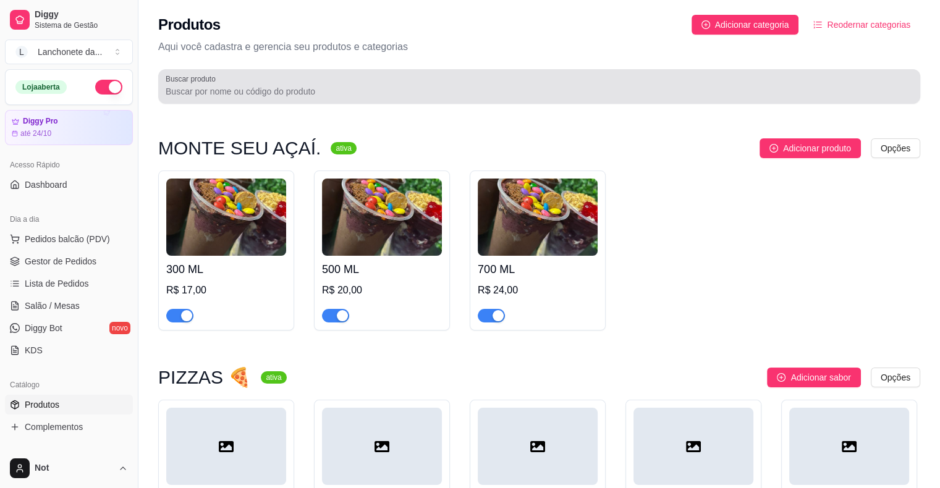
click at [255, 83] on div at bounding box center [539, 86] width 747 height 25
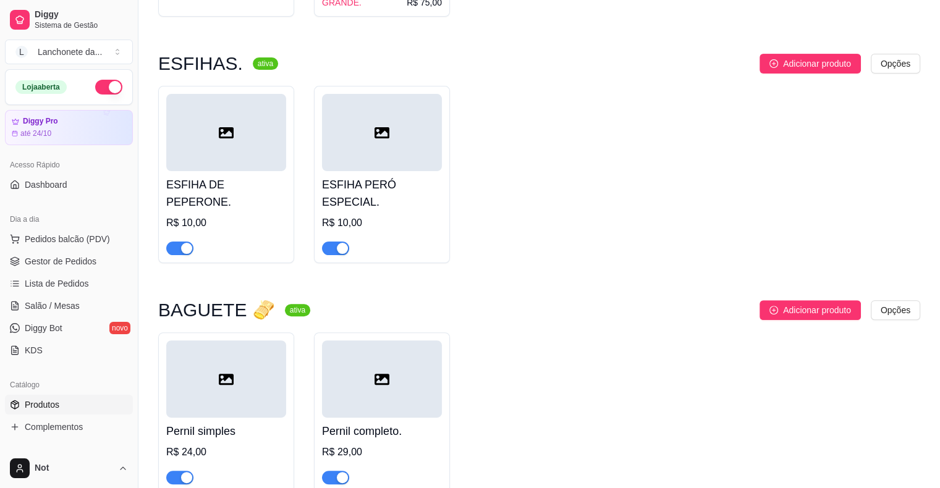
scroll to position [352, 0]
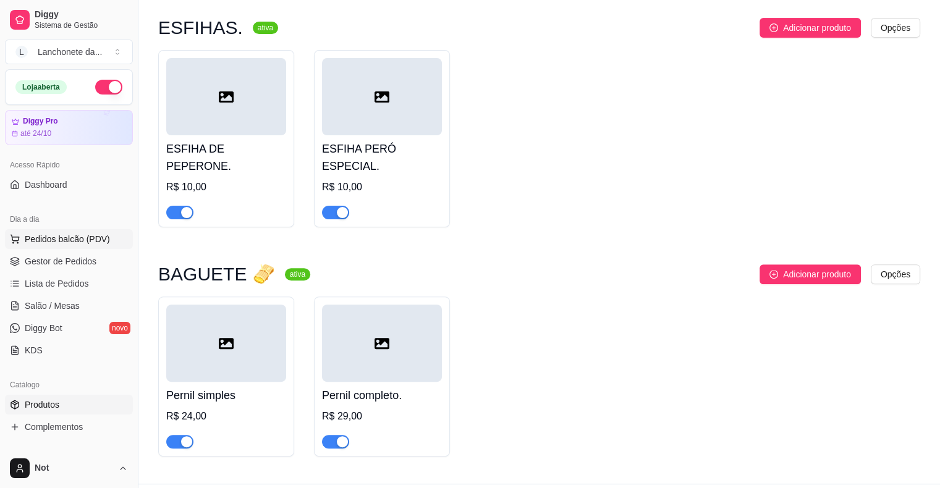
type input "per"
click at [54, 235] on span "Pedidos balcão (PDV)" at bounding box center [67, 239] width 85 height 12
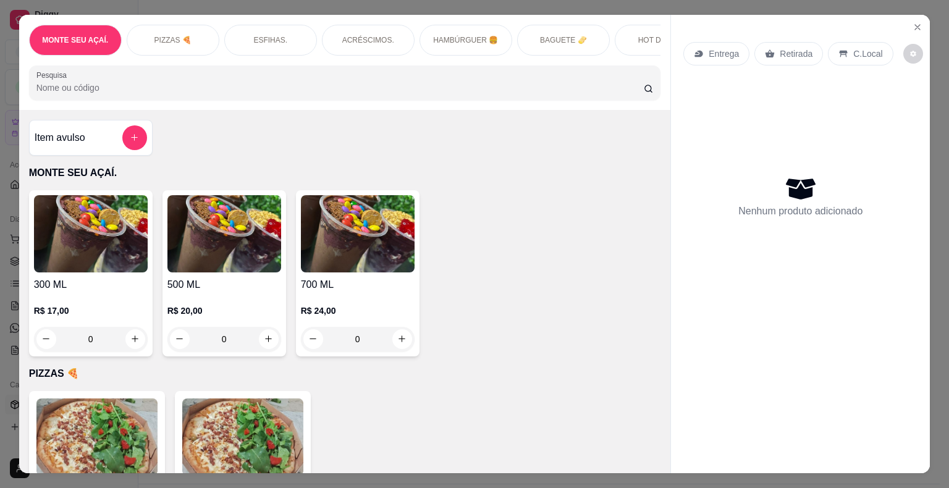
click at [329, 94] on input "Pesquisa" at bounding box center [339, 88] width 607 height 12
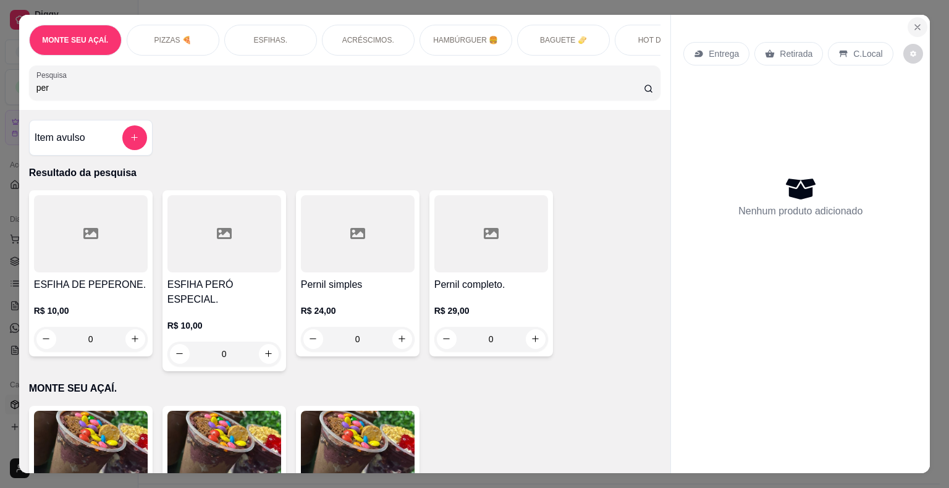
type input "per"
click at [914, 27] on icon "Close" at bounding box center [918, 27] width 10 height 10
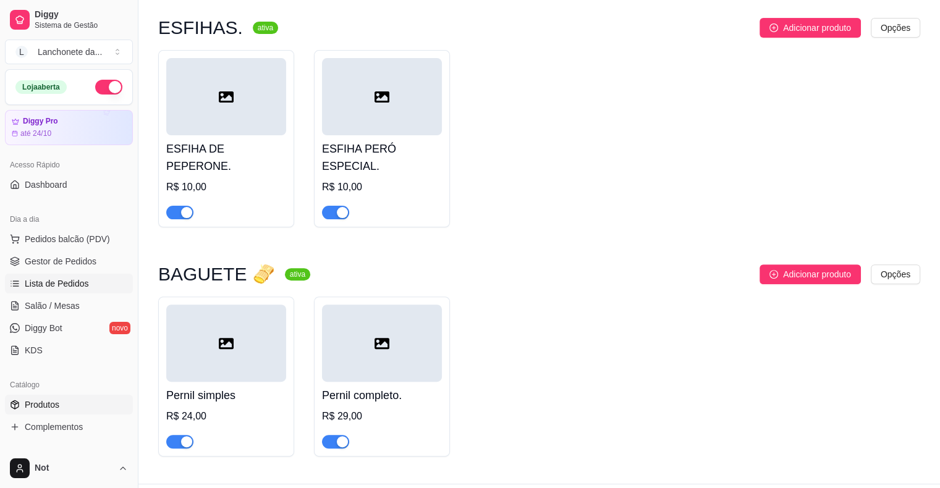
click at [33, 282] on span "Lista de Pedidos" at bounding box center [57, 283] width 64 height 12
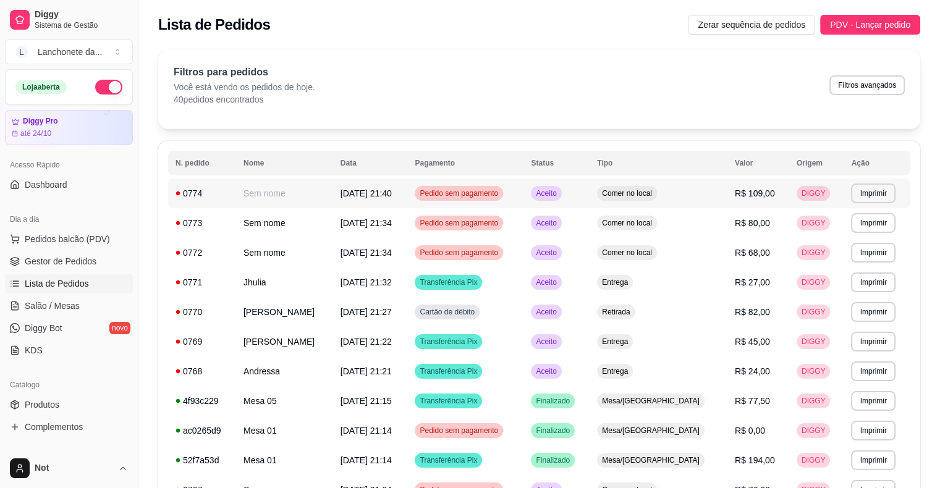
click at [332, 187] on td "Sem nome" at bounding box center [284, 194] width 97 height 30
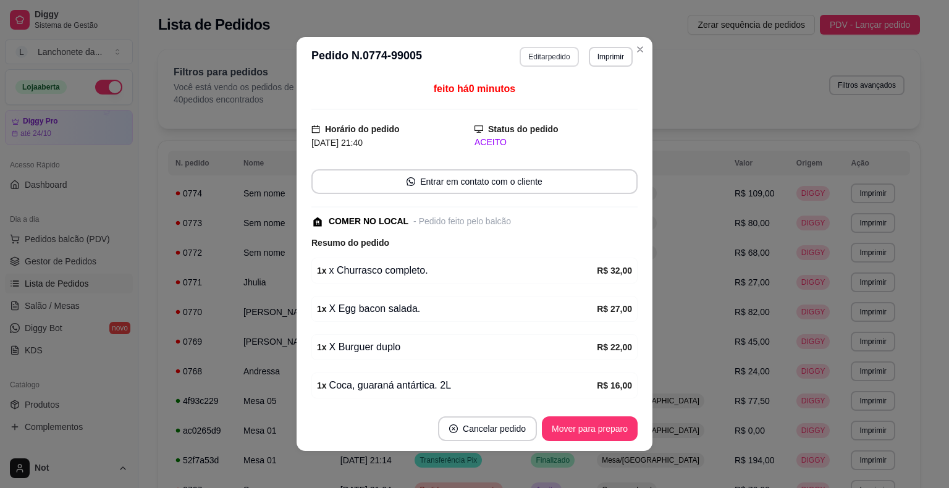
click at [520, 53] on button "Editar pedido" at bounding box center [549, 57] width 59 height 20
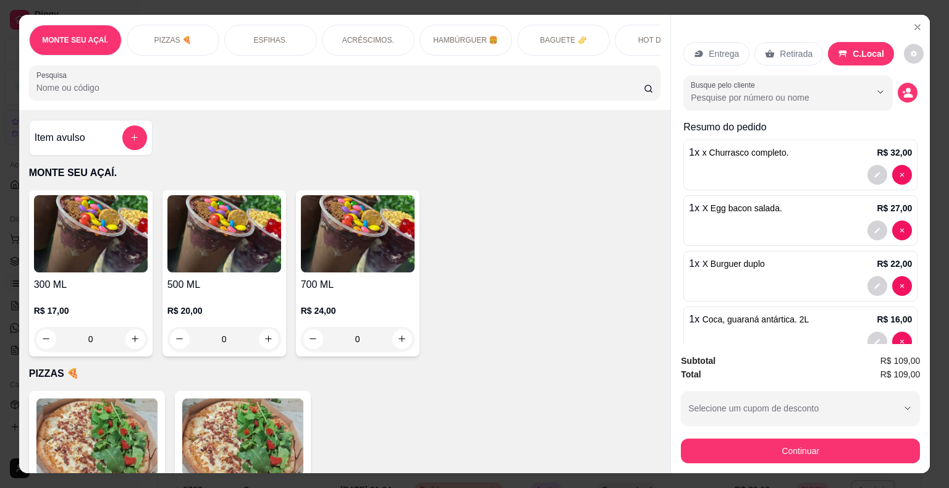
click at [224, 94] on input "Pesquisa" at bounding box center [339, 88] width 607 height 12
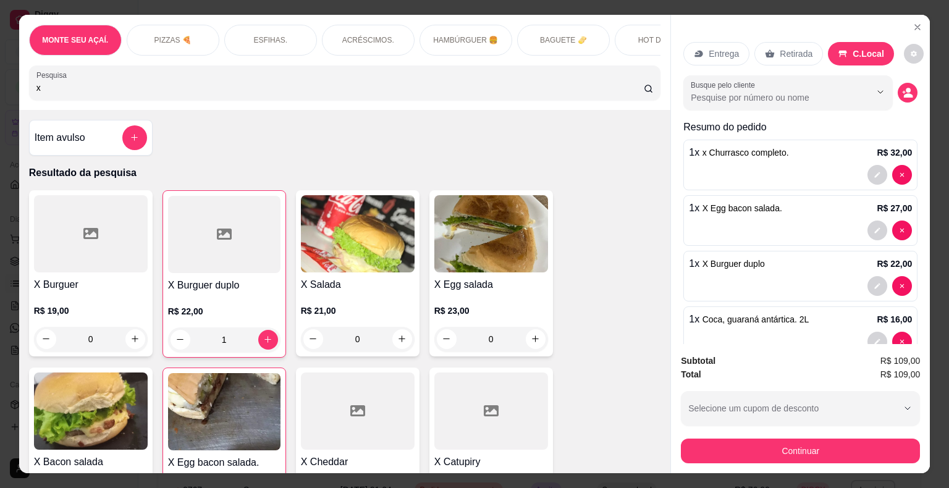
type input "x"
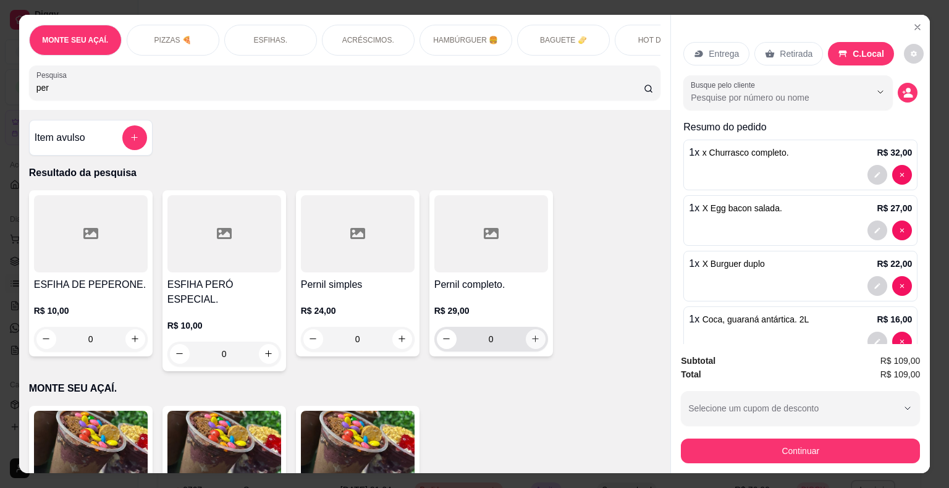
type input "per"
click at [536, 342] on button "increase-product-quantity" at bounding box center [535, 338] width 19 height 19
type input "1"
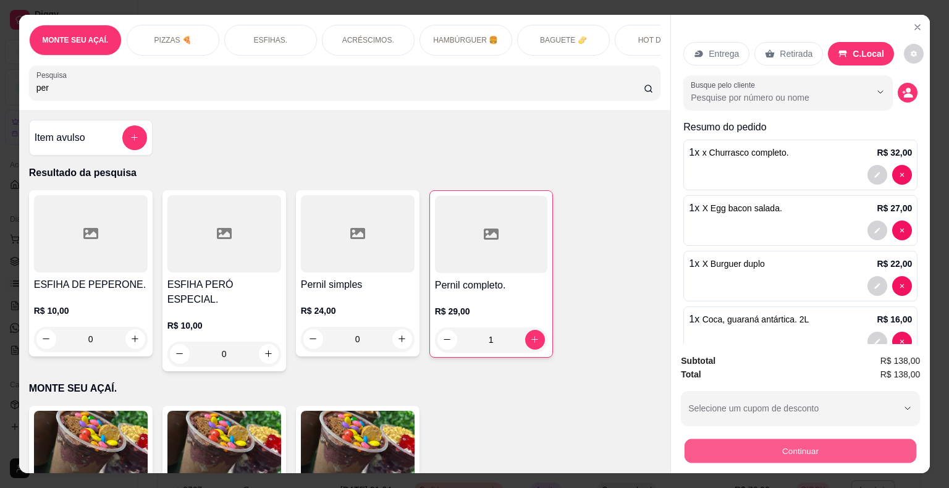
click at [735, 447] on button "Continuar" at bounding box center [801, 451] width 232 height 24
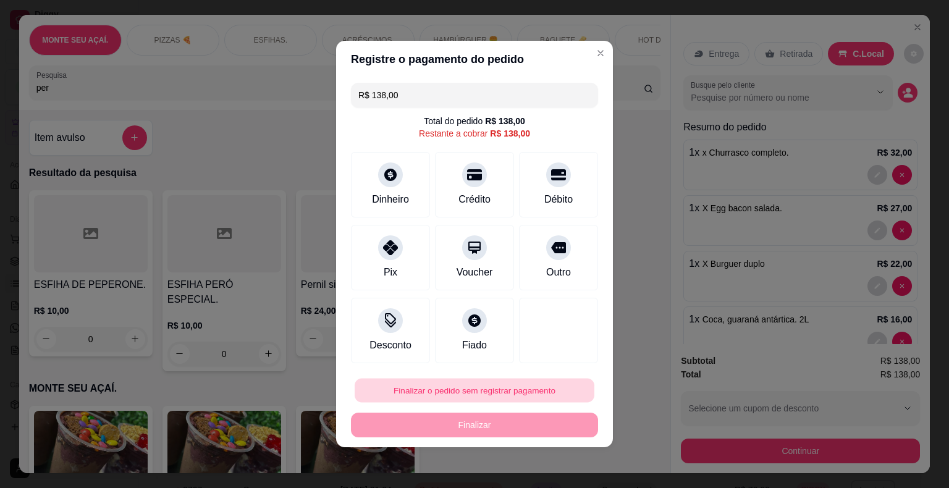
click at [533, 392] on button "Finalizar o pedido sem registrar pagamento" at bounding box center [475, 391] width 240 height 24
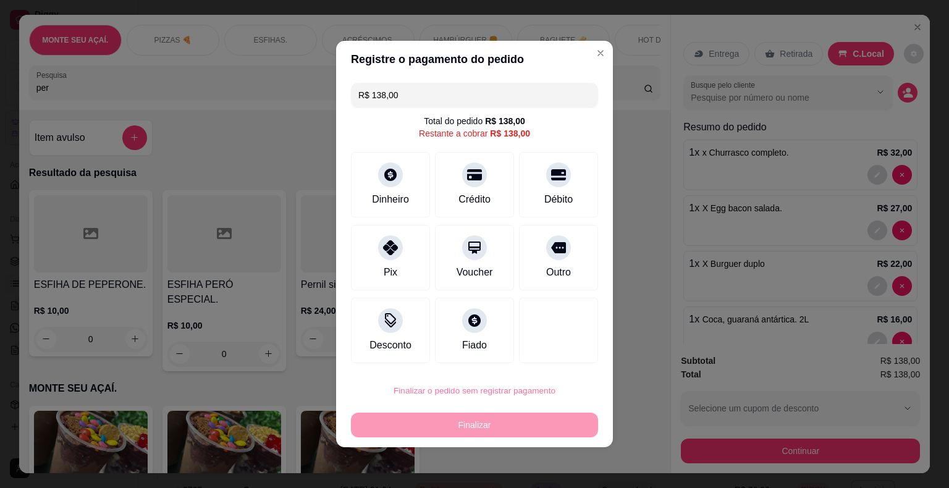
click at [560, 348] on button "Confirmar" at bounding box center [549, 355] width 44 height 19
type input "0"
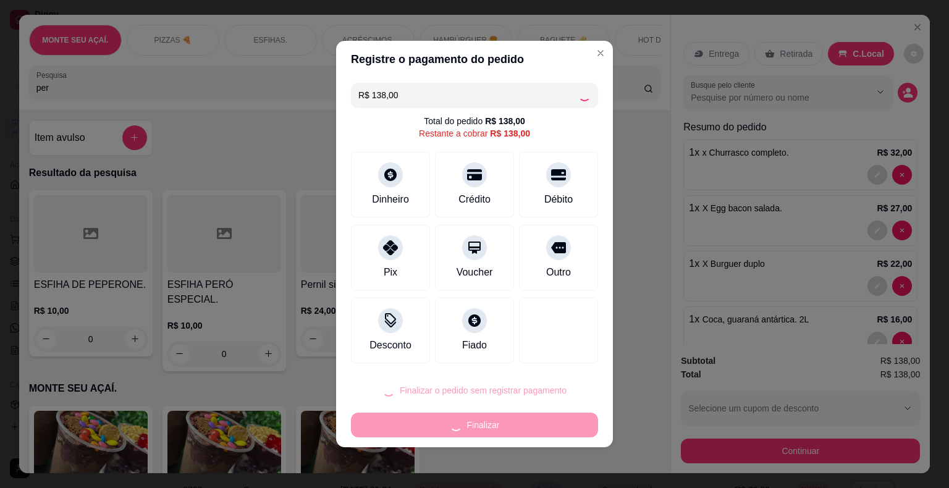
type input "0"
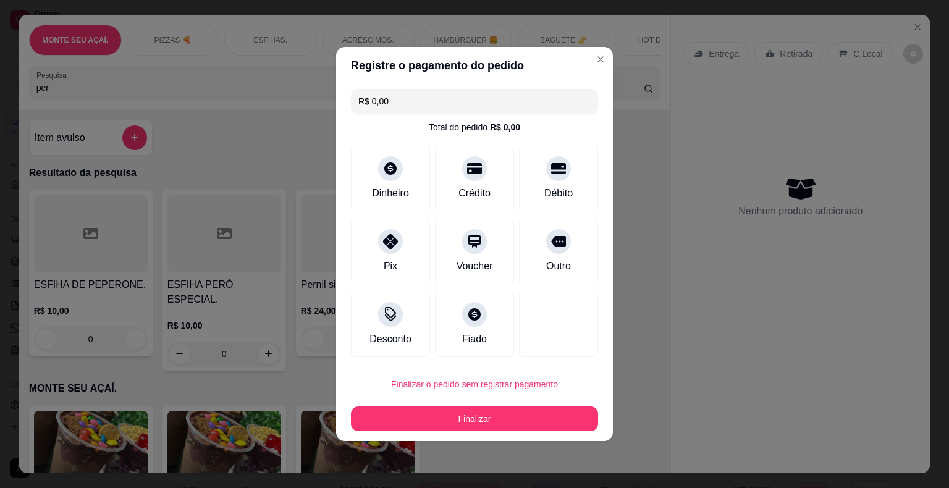
type input "R$ 0,00"
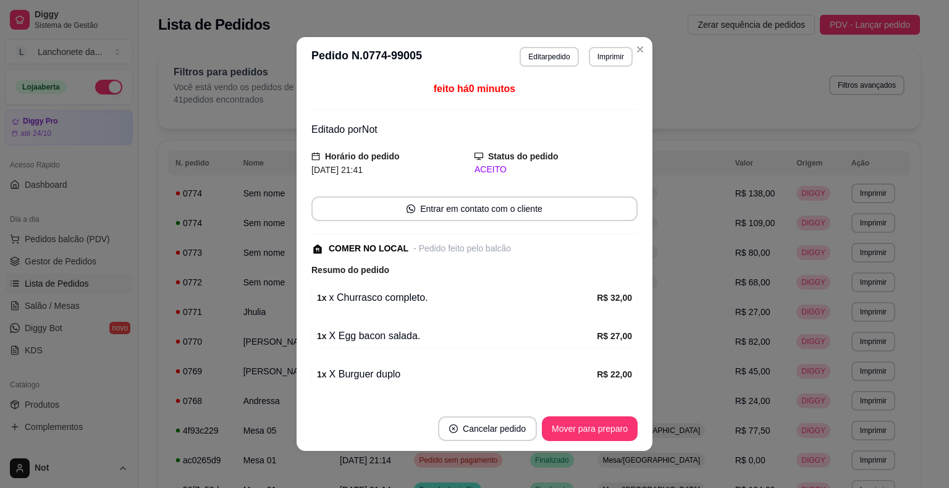
click at [557, 349] on div "feito há 0 minutos Editado por Not Horário do pedido [DATE] 21:41 Status do ped…" at bounding box center [474, 242] width 326 height 320
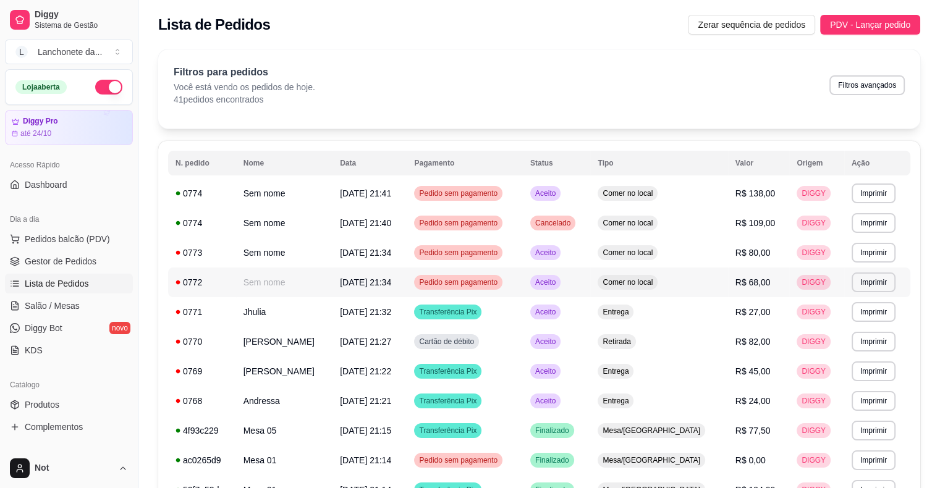
click at [407, 288] on td "[DATE] 21:34" at bounding box center [369, 283] width 74 height 30
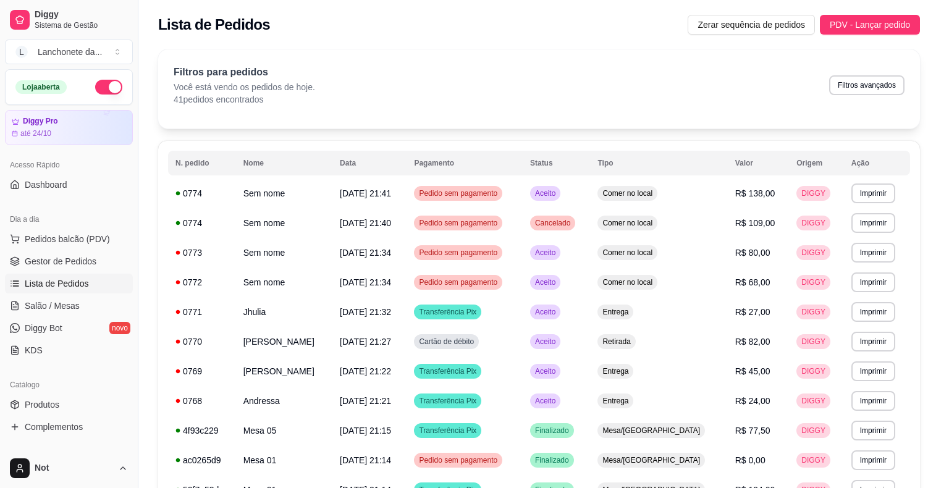
click at [450, 288] on div "feito há 25 minutos Horário do pedido [DATE] 21:34 Status do pedido ACEITO Entr…" at bounding box center [475, 241] width 334 height 327
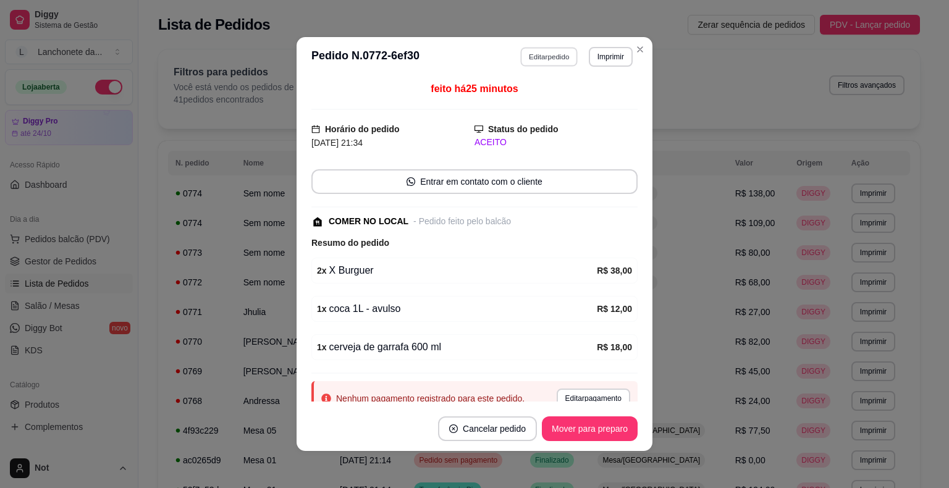
click at [528, 56] on button "Editar pedido" at bounding box center [549, 56] width 57 height 19
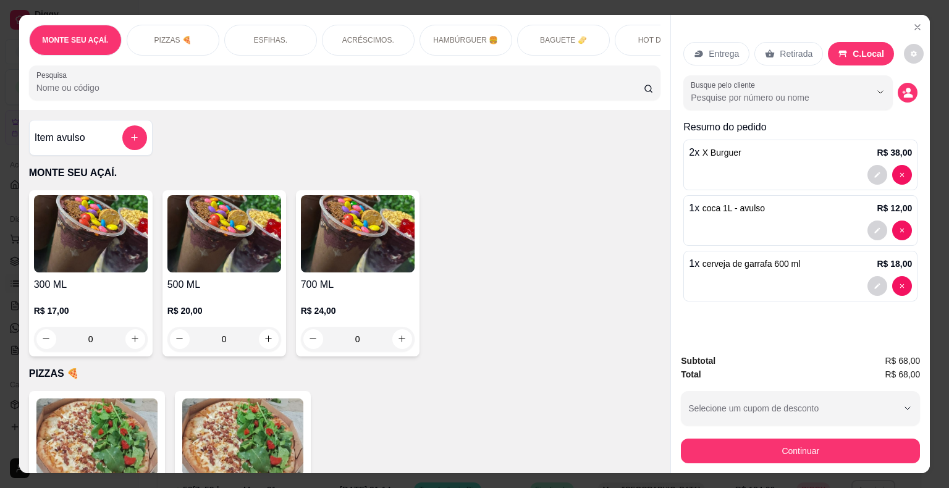
click at [272, 46] on div "ESFIHAS." at bounding box center [270, 40] width 93 height 31
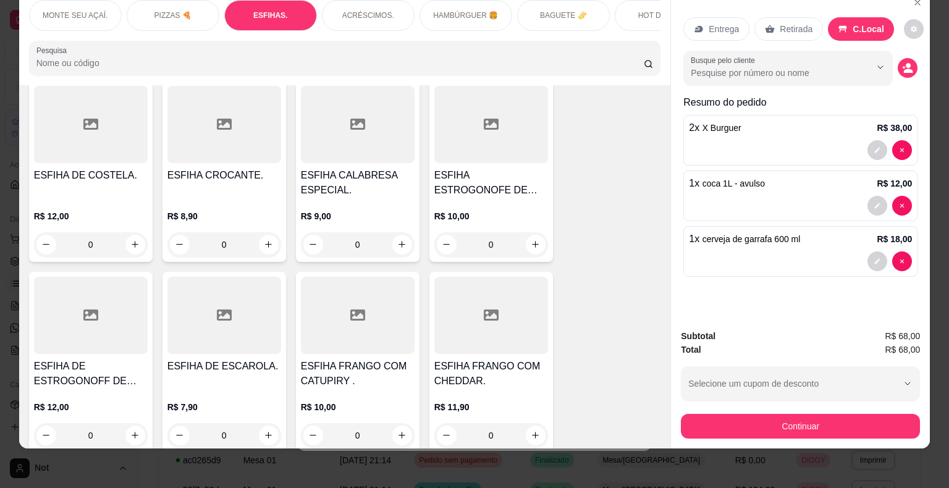
scroll to position [1451, 0]
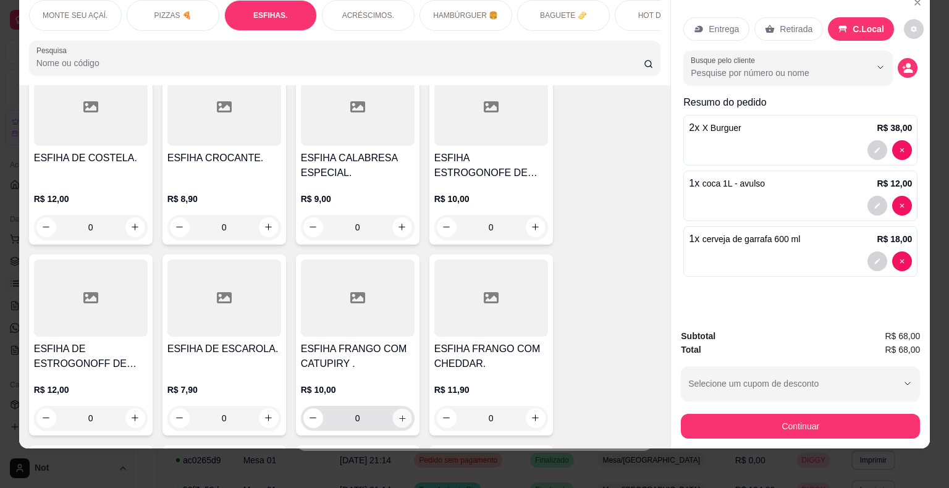
click at [397, 413] on icon "increase-product-quantity" at bounding box center [401, 417] width 9 height 9
type input "1"
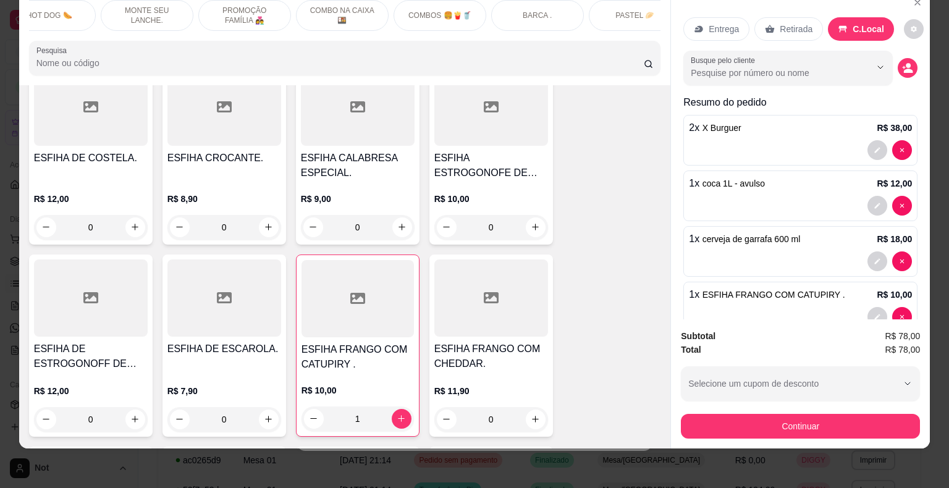
scroll to position [0, 618]
click at [625, 11] on p "PASTEL 🥟" at bounding box center [628, 16] width 39 height 10
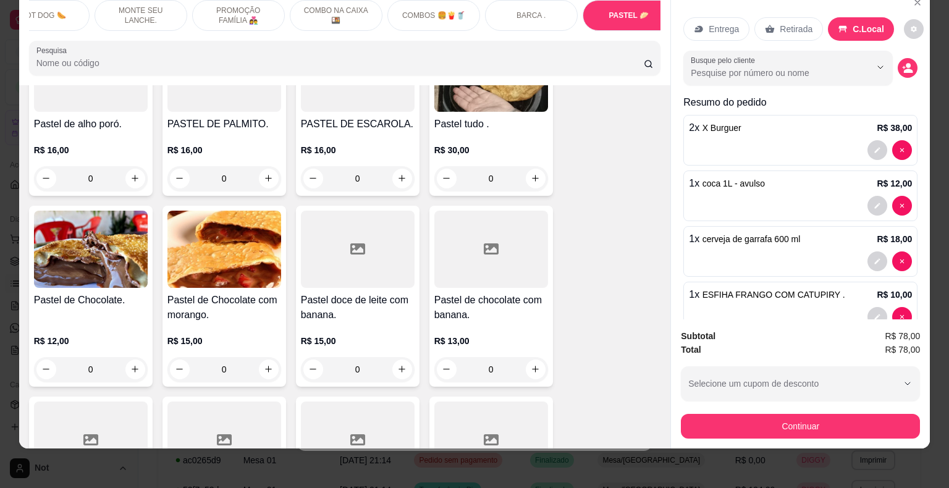
scroll to position [8832, 0]
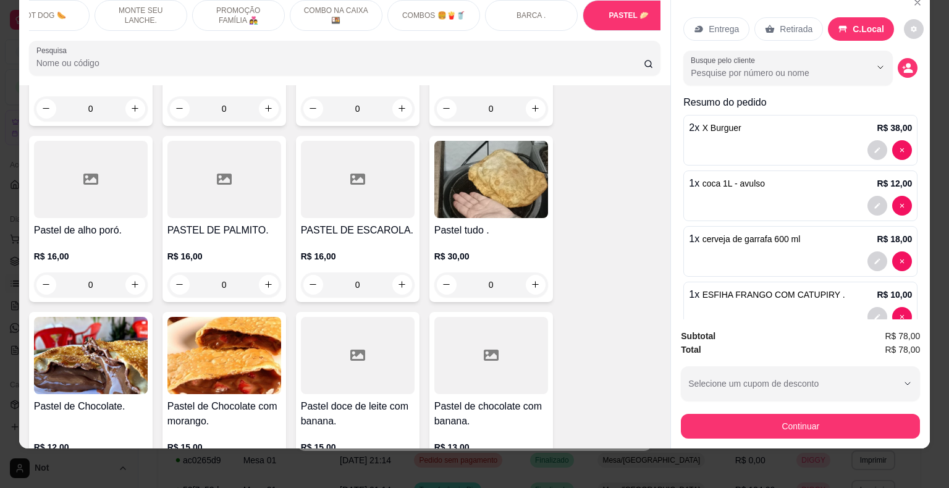
click at [132, 471] on icon "increase-product-quantity" at bounding box center [134, 475] width 9 height 9
type input "1"
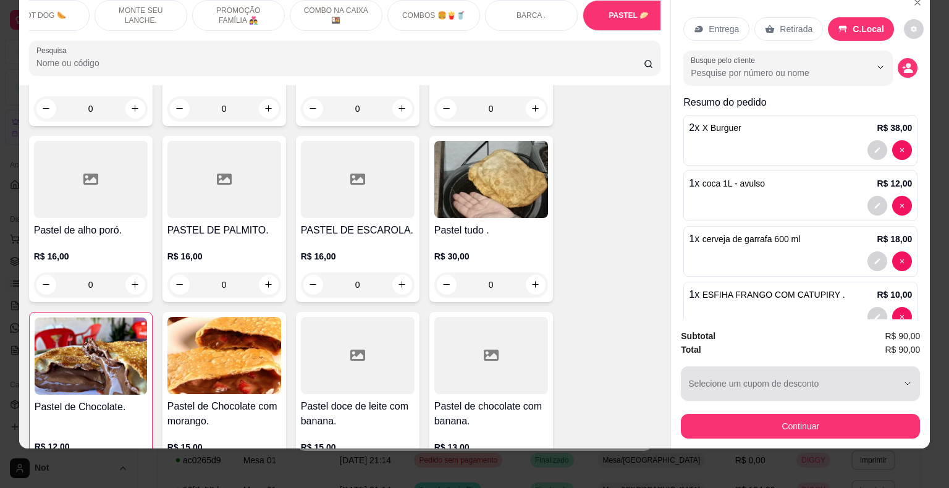
click at [725, 371] on div "button" at bounding box center [792, 383] width 209 height 25
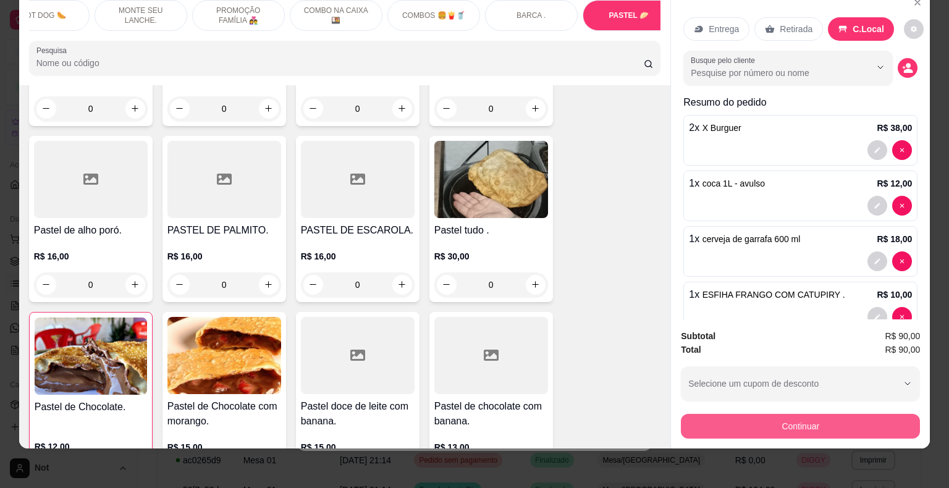
click at [784, 423] on button "Continuar" at bounding box center [800, 426] width 239 height 25
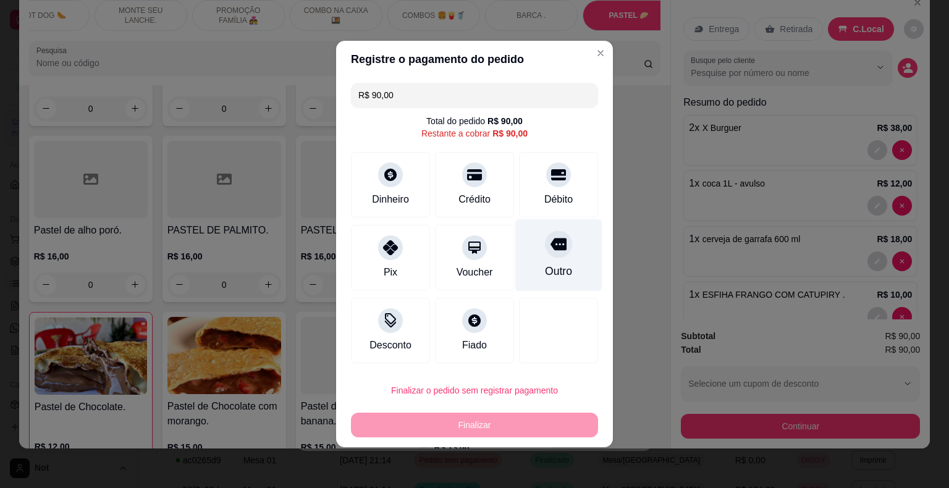
click at [558, 250] on icon at bounding box center [559, 245] width 16 height 12
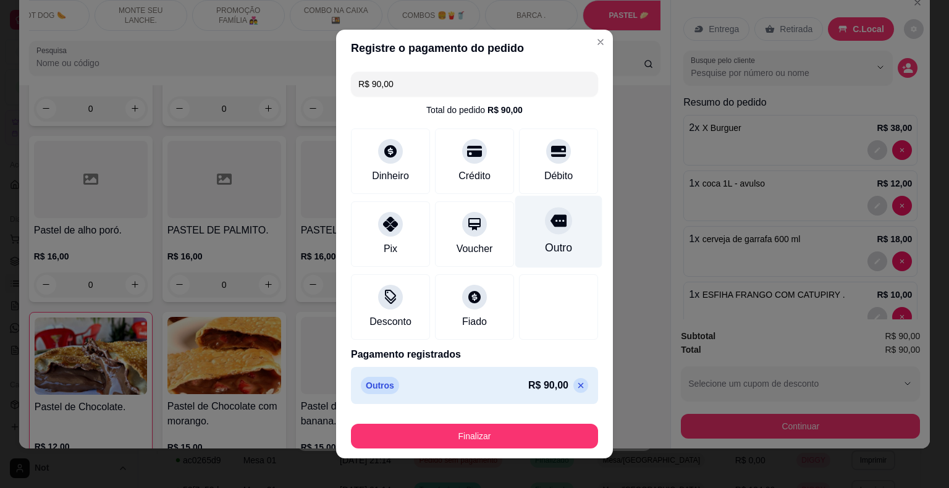
type input "R$ 0,00"
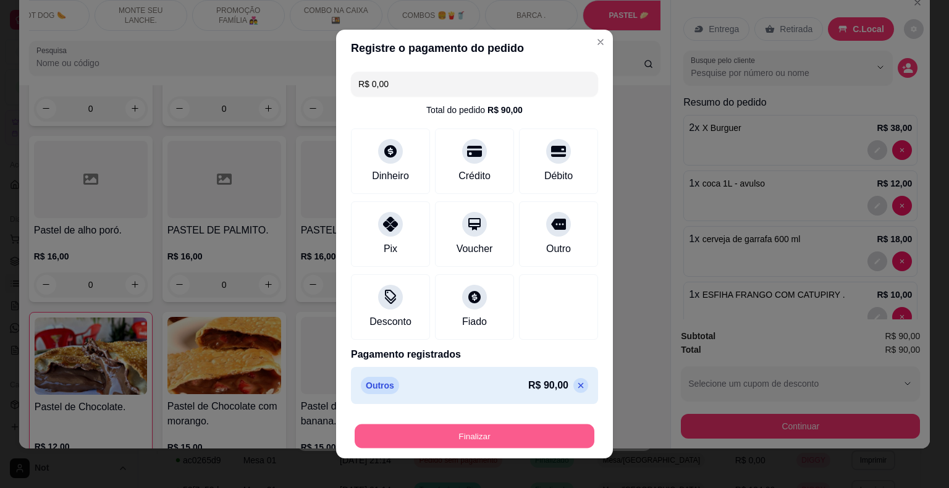
click at [460, 436] on button "Finalizar" at bounding box center [475, 436] width 240 height 24
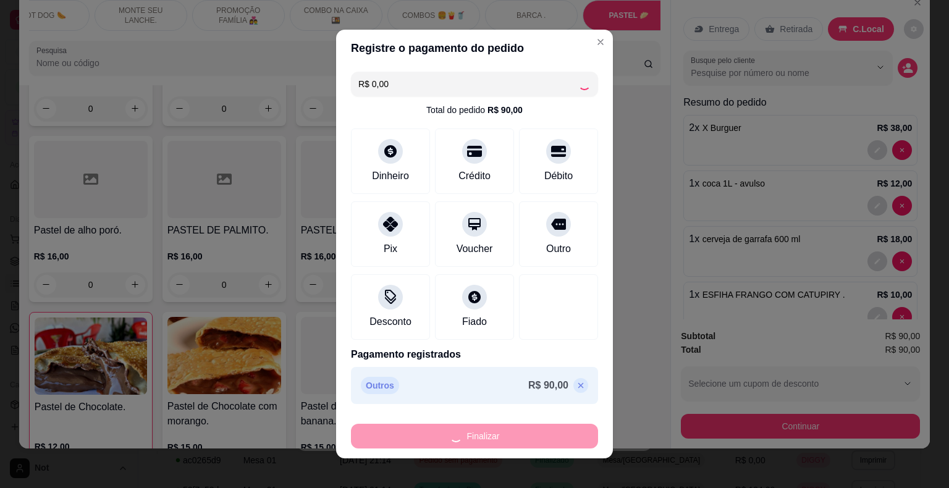
type input "0"
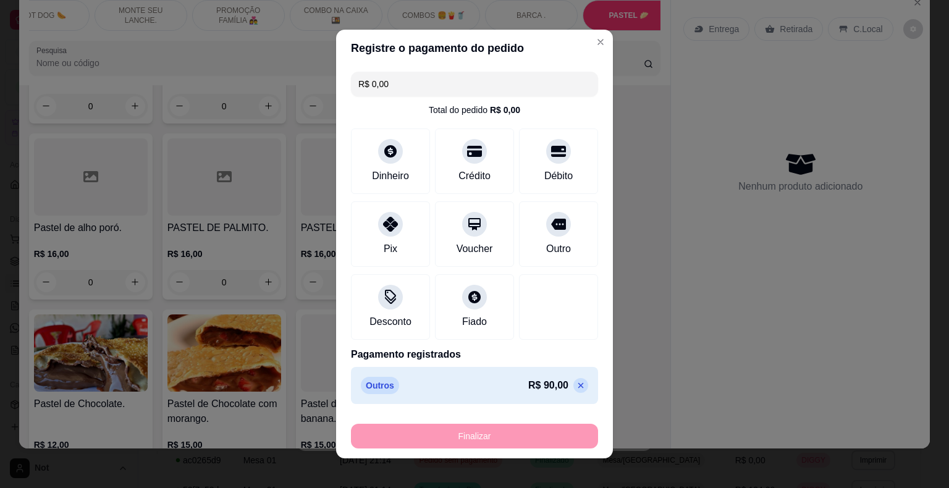
type input "-R$ 90,00"
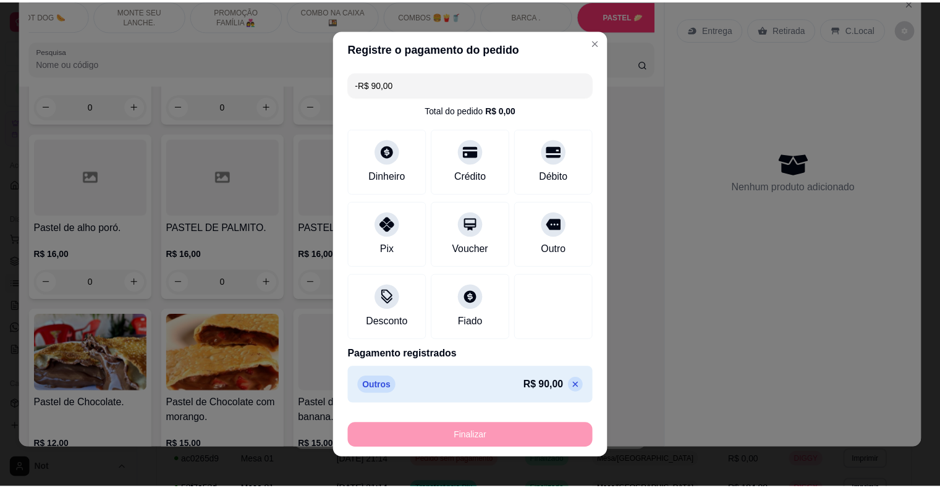
scroll to position [8830, 0]
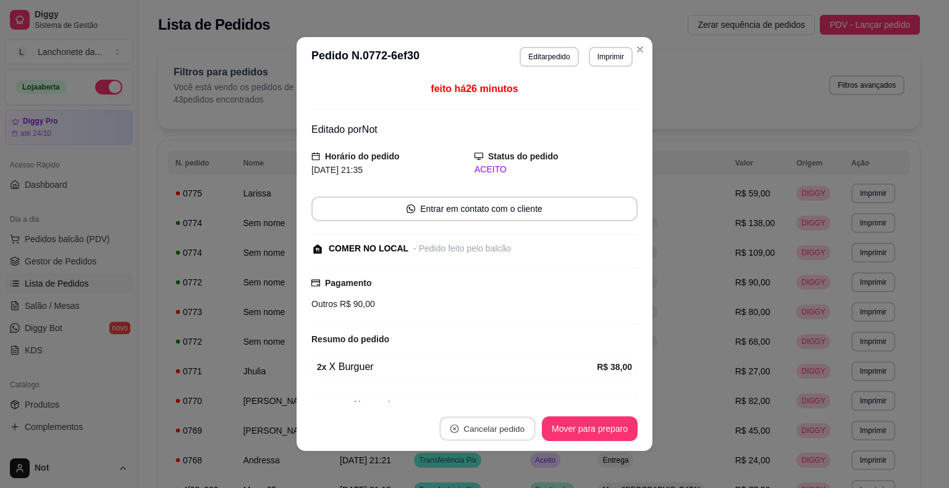
click at [460, 436] on button "Cancelar pedido" at bounding box center [487, 429] width 96 height 24
click at [635, 48] on icon "Close" at bounding box center [640, 49] width 10 height 10
